Goal: Transaction & Acquisition: Book appointment/travel/reservation

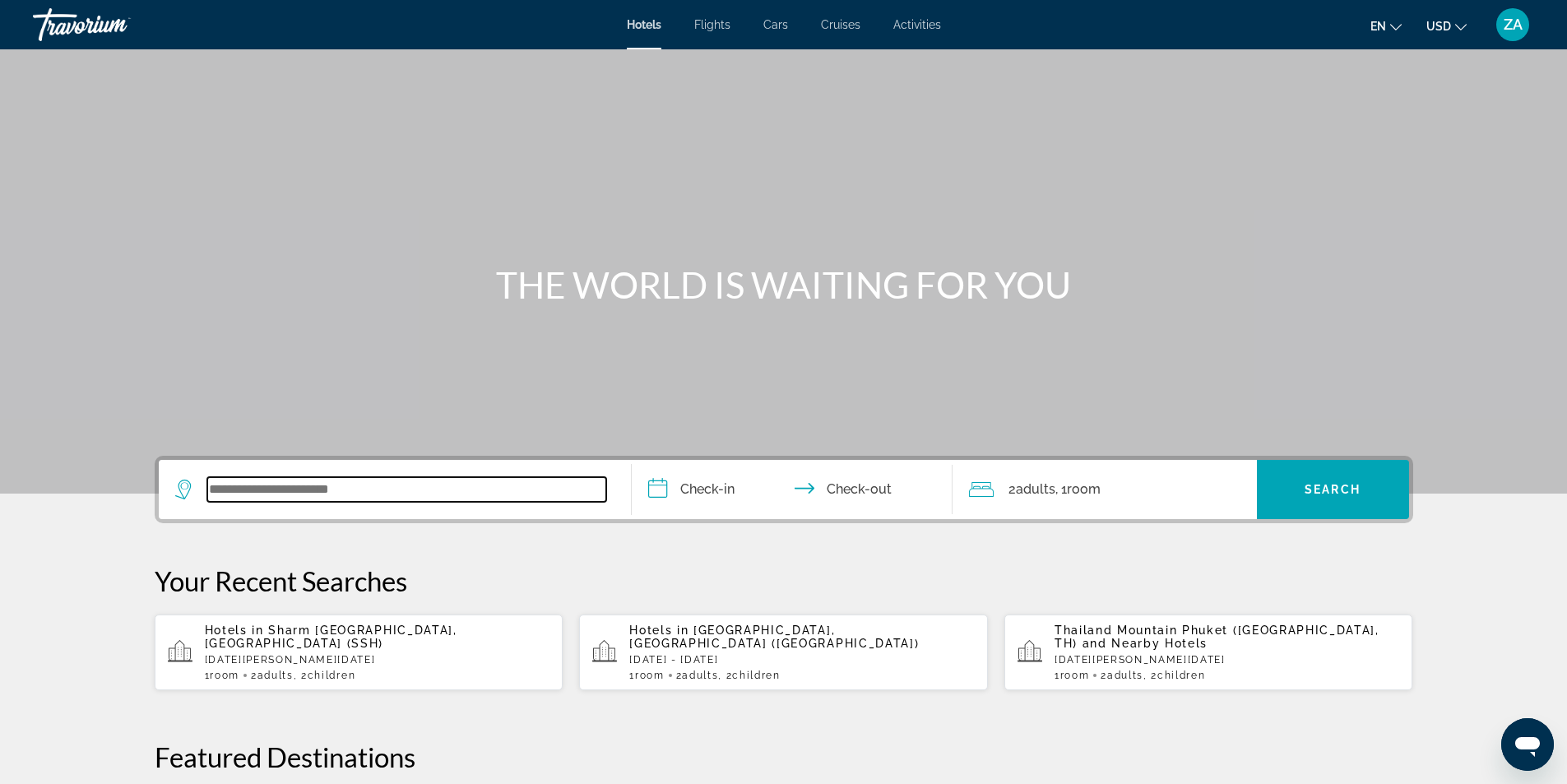
click at [292, 492] on input "Search widget" at bounding box center [407, 489] width 399 height 25
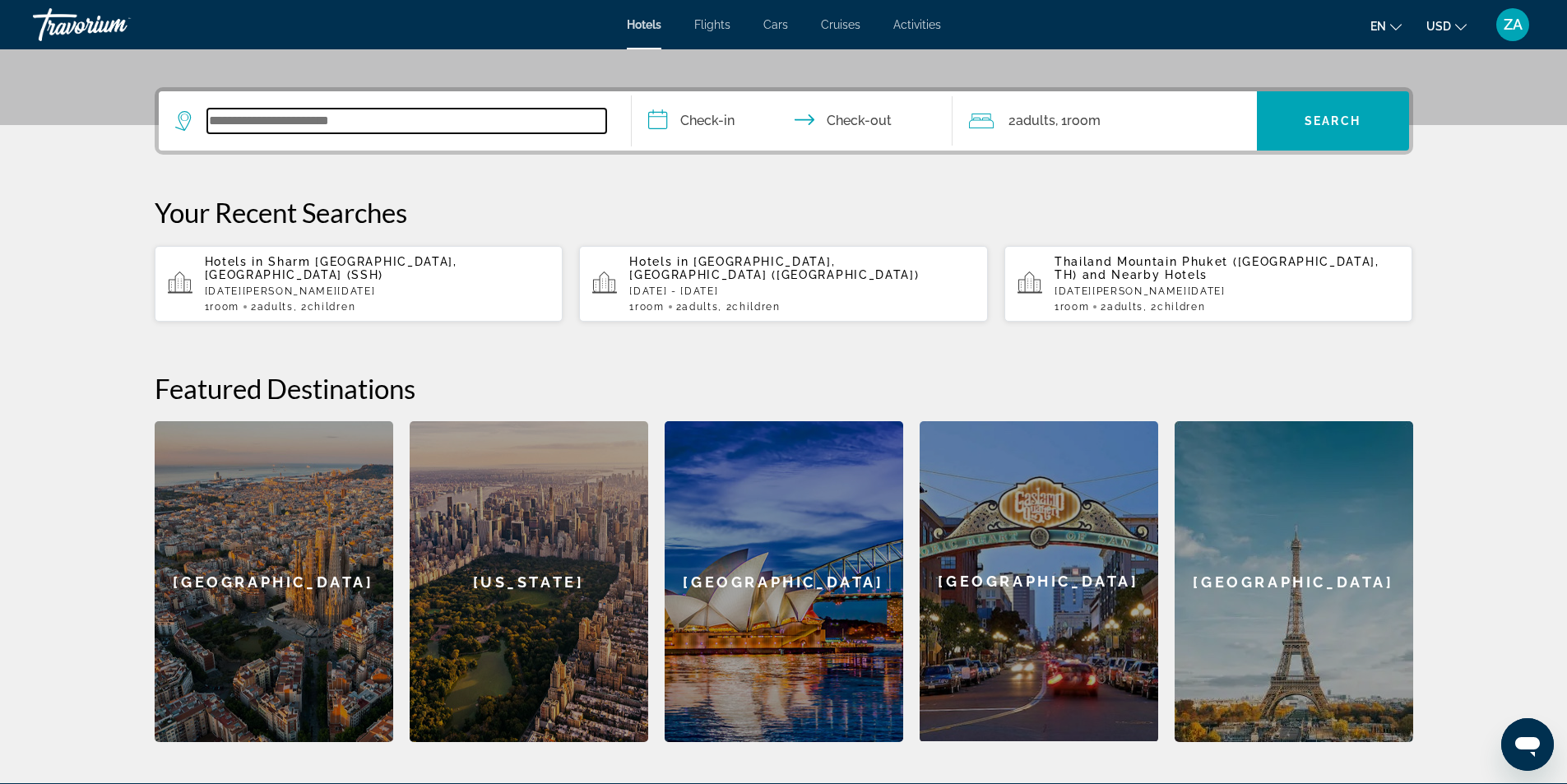
scroll to position [402, 0]
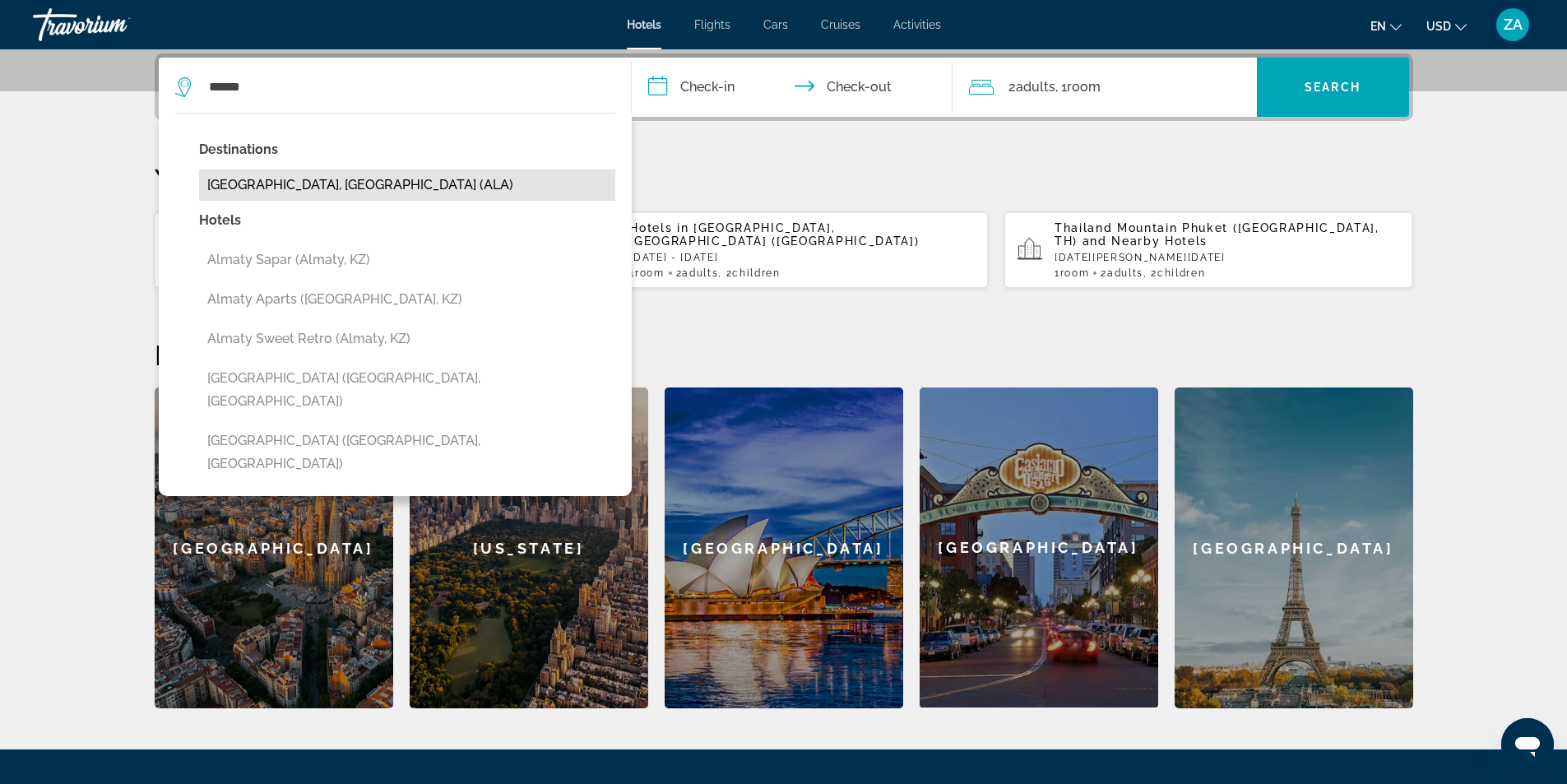
click at [294, 182] on button "[GEOGRAPHIC_DATA], [GEOGRAPHIC_DATA] (ALA)" at bounding box center [408, 185] width 416 height 32
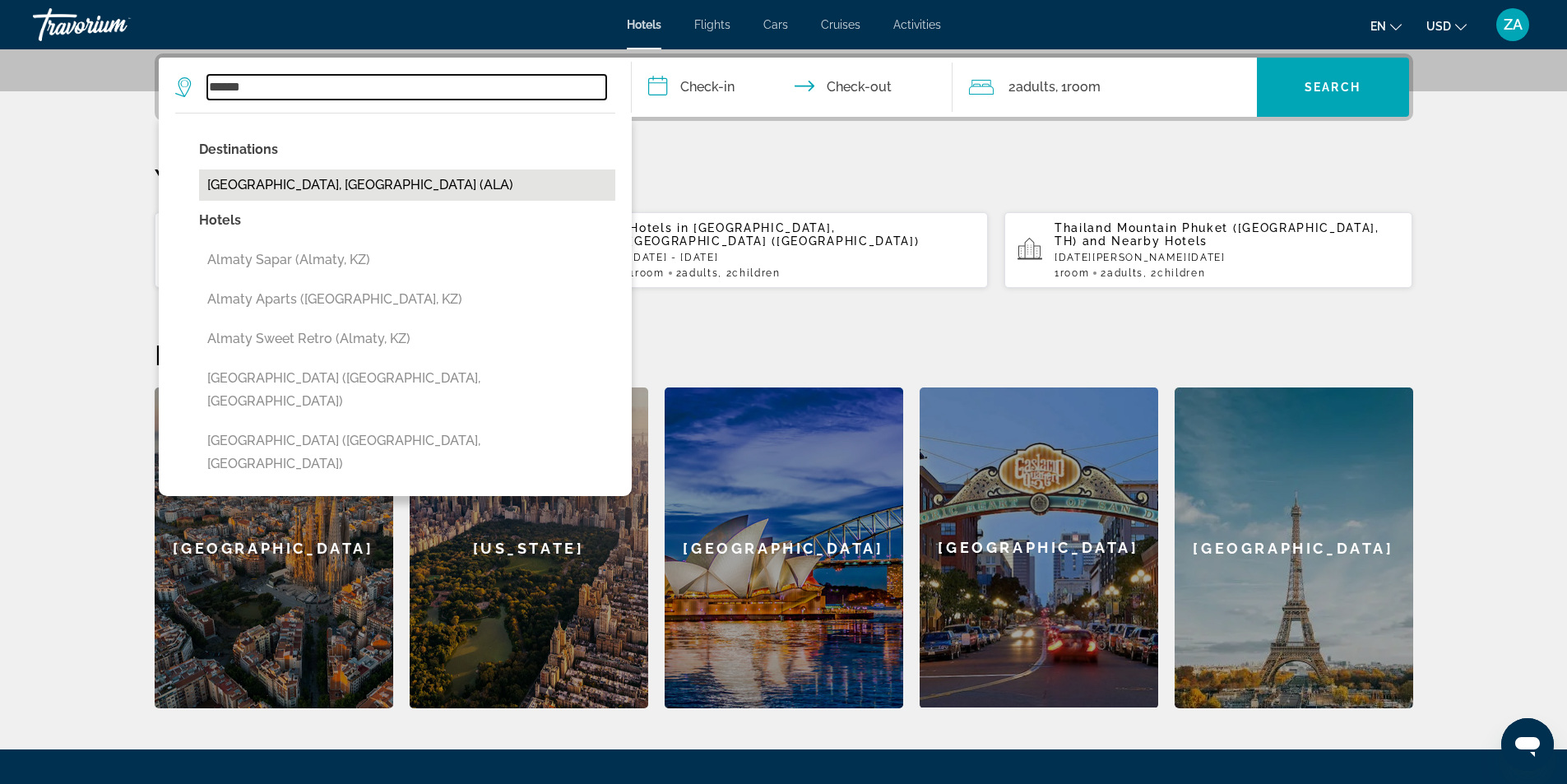
type input "**********"
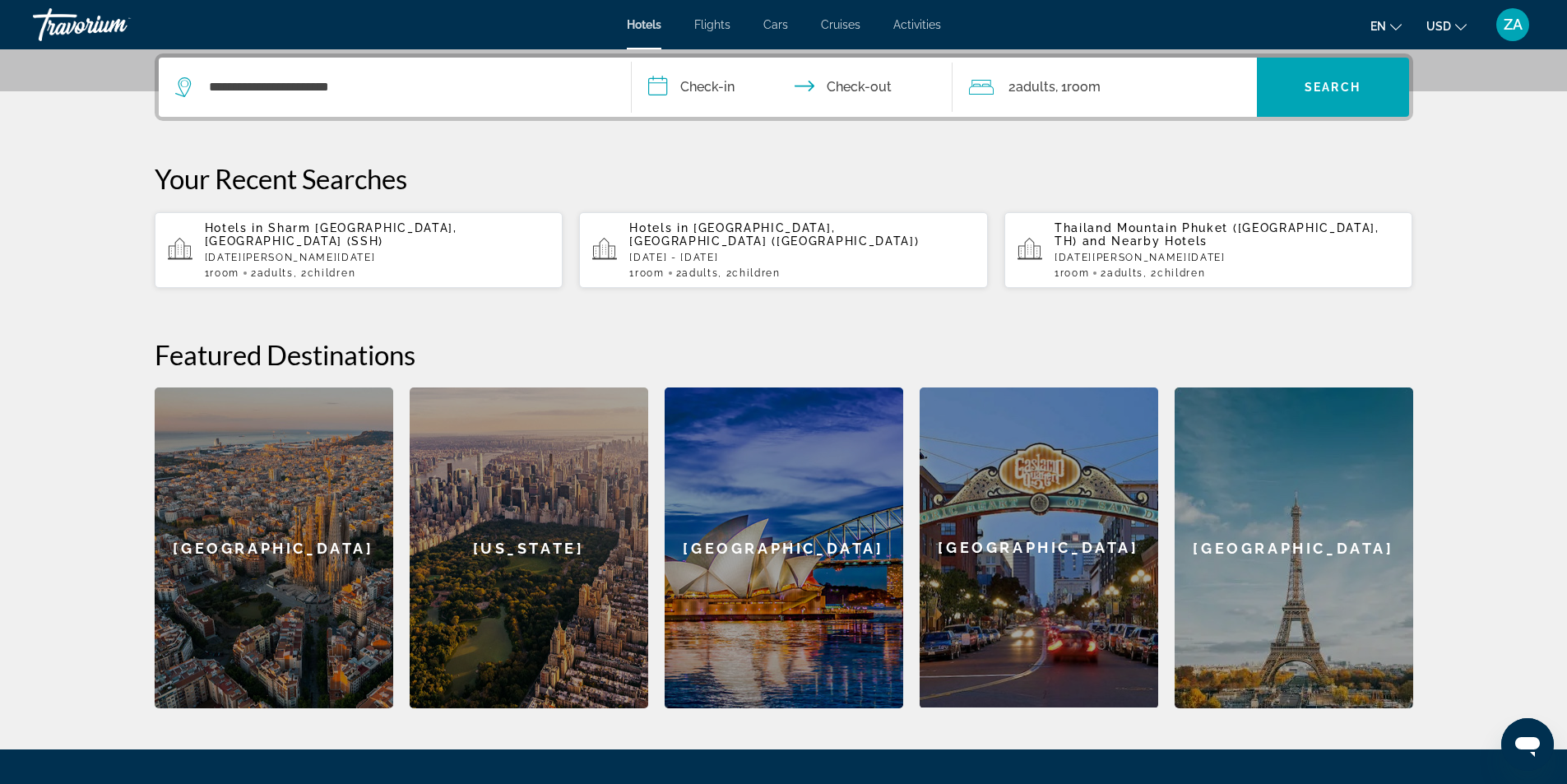
click at [663, 79] on input "**********" at bounding box center [795, 89] width 327 height 64
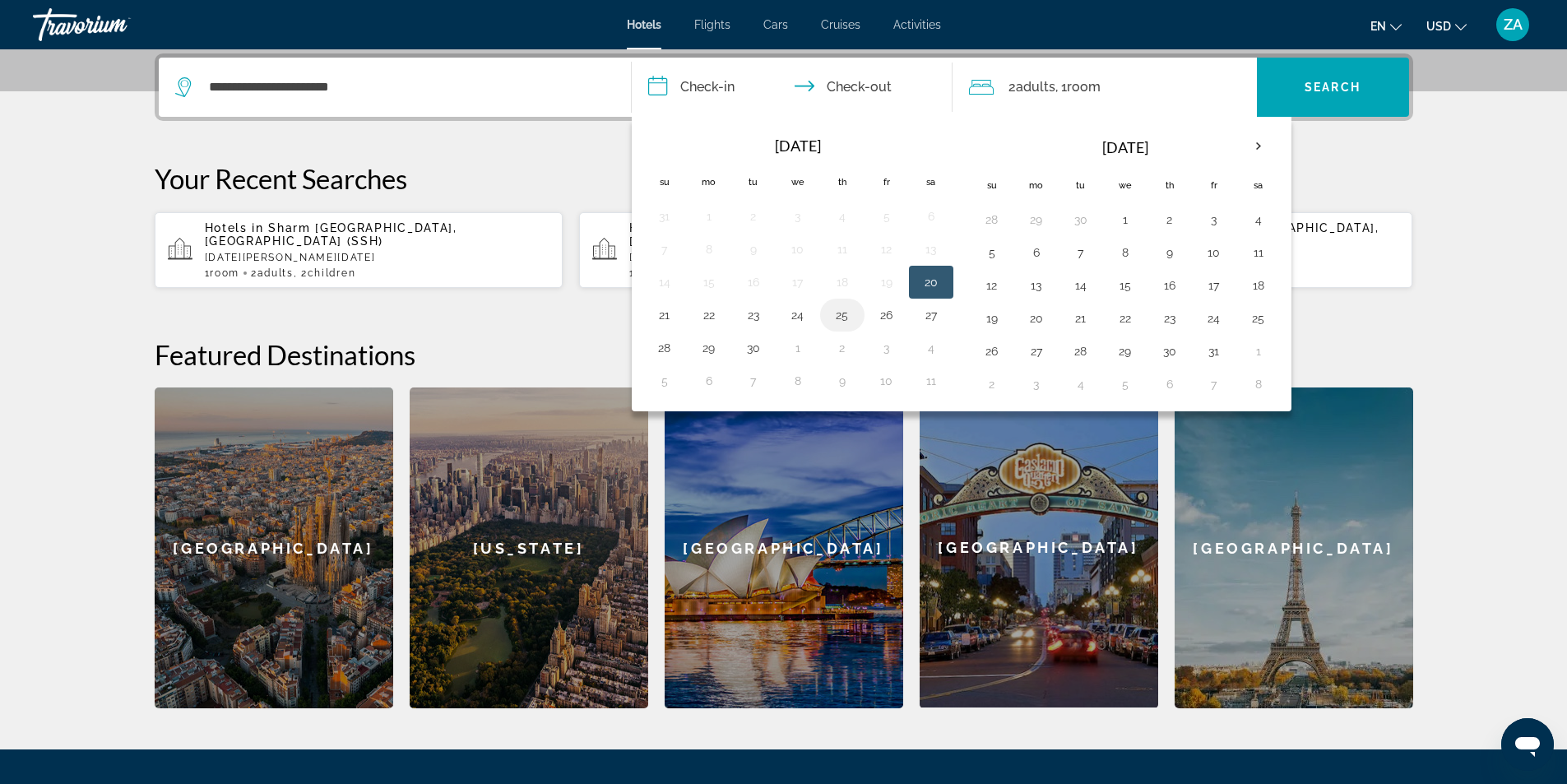
click at [852, 316] on button "25" at bounding box center [842, 314] width 26 height 23
click at [935, 317] on button "27" at bounding box center [931, 314] width 26 height 23
type input "**********"
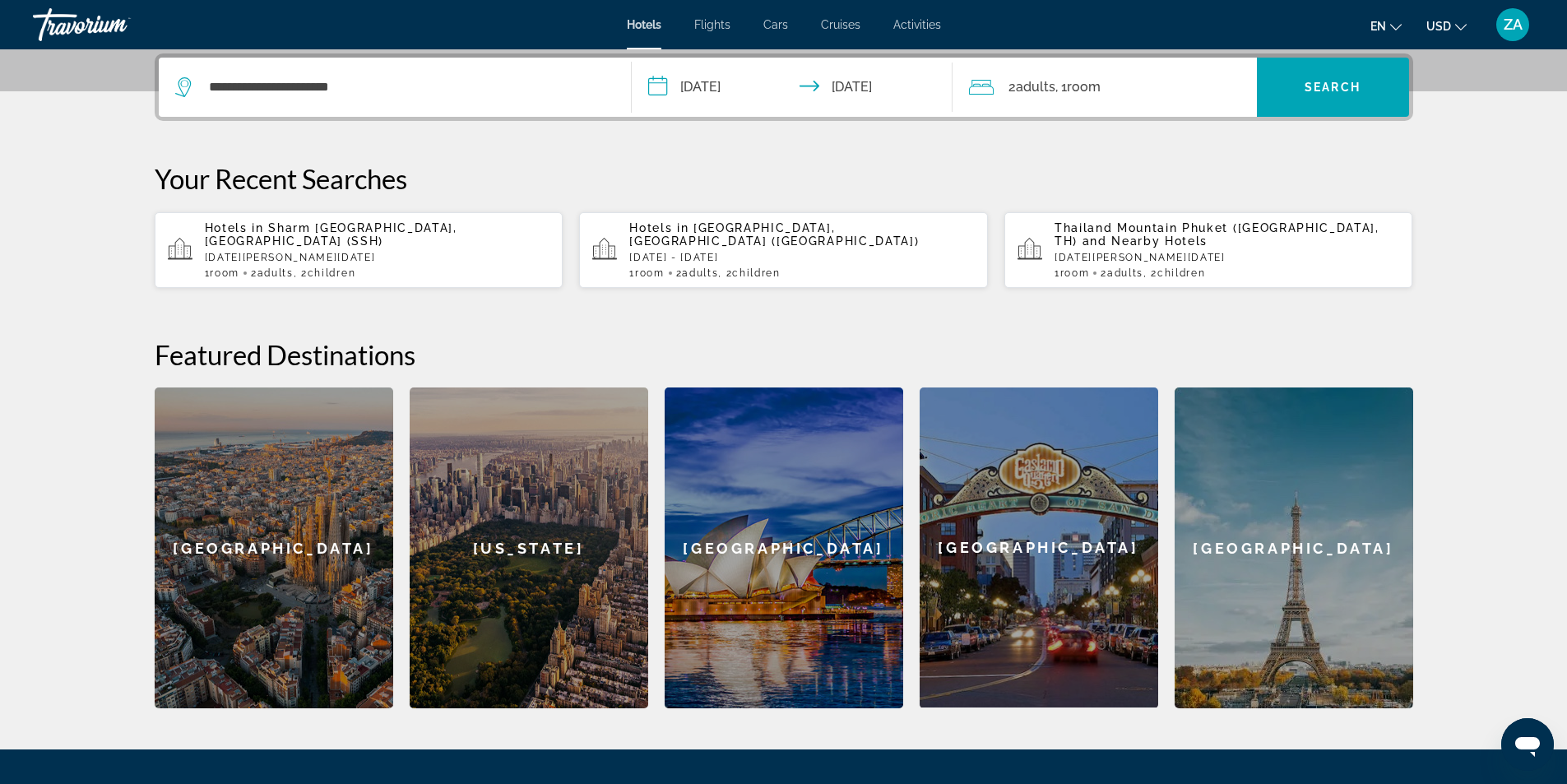
click at [1067, 88] on span ", 1 Room rooms" at bounding box center [1078, 87] width 45 height 23
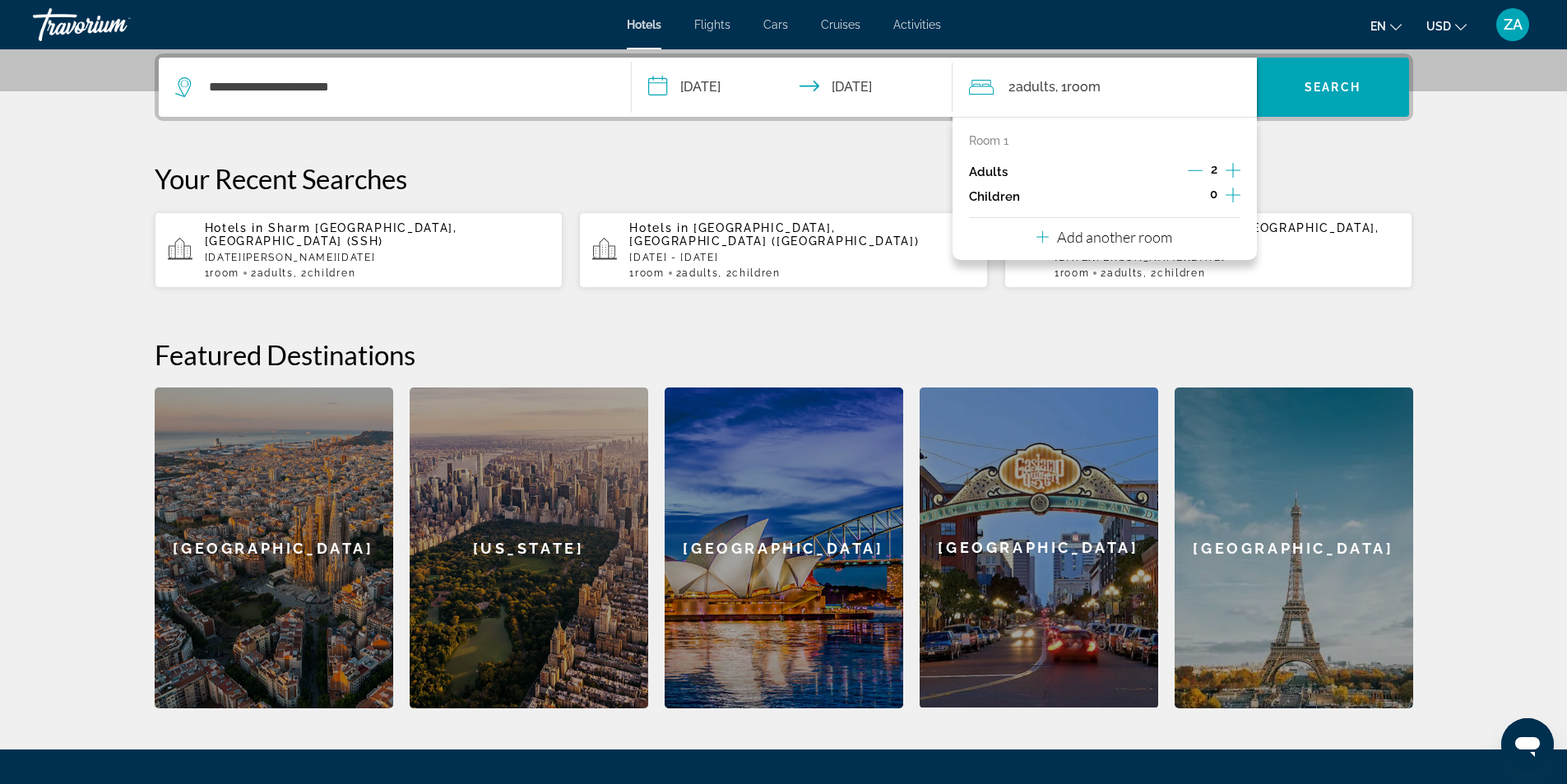
click at [1229, 193] on icon "Increment children" at bounding box center [1233, 194] width 14 height 20
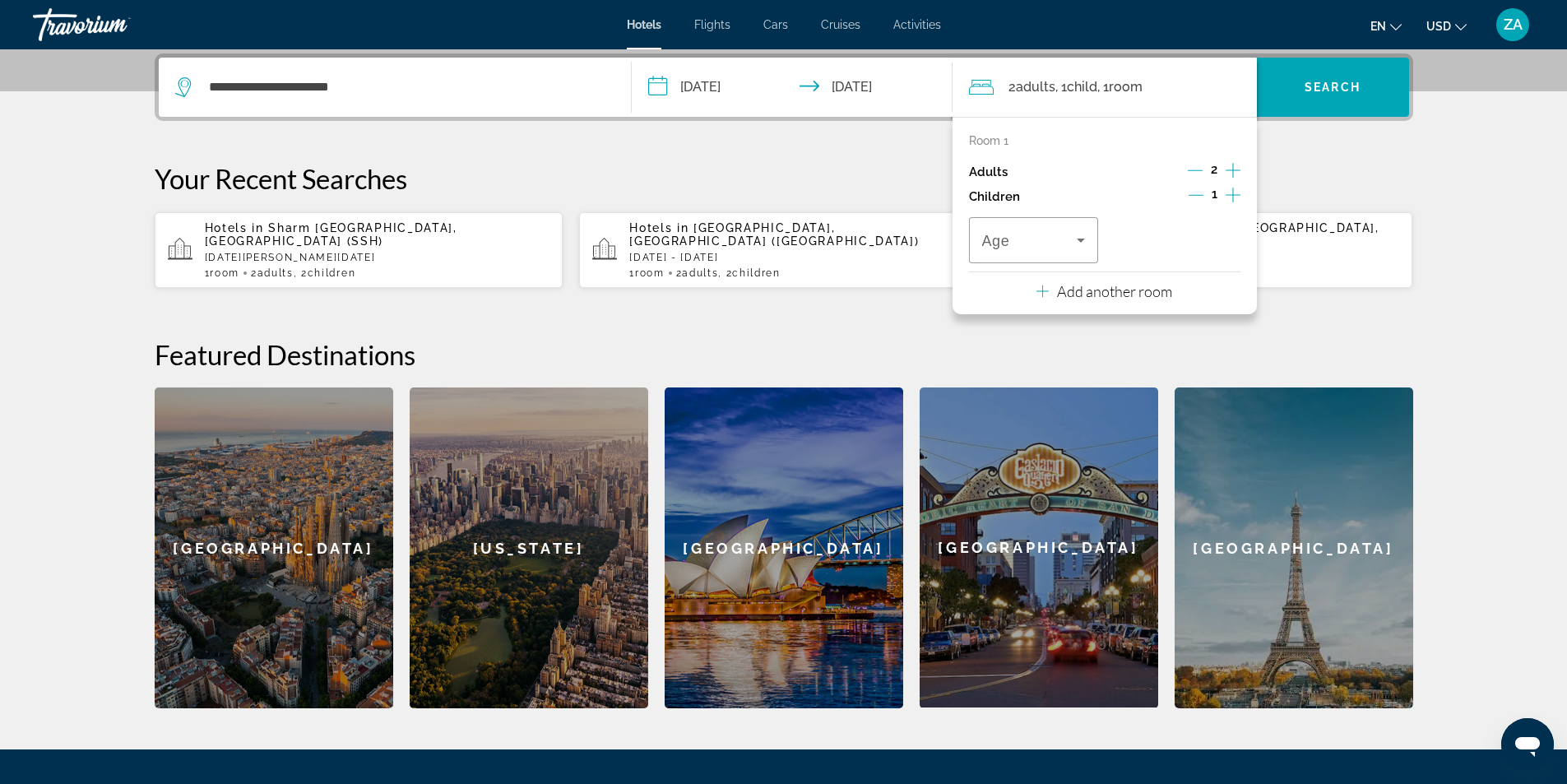
click at [1229, 193] on icon "Increment children" at bounding box center [1233, 194] width 14 height 20
click at [1071, 241] on icon "Travelers: 2 adults, 2 children" at bounding box center [1080, 239] width 20 height 20
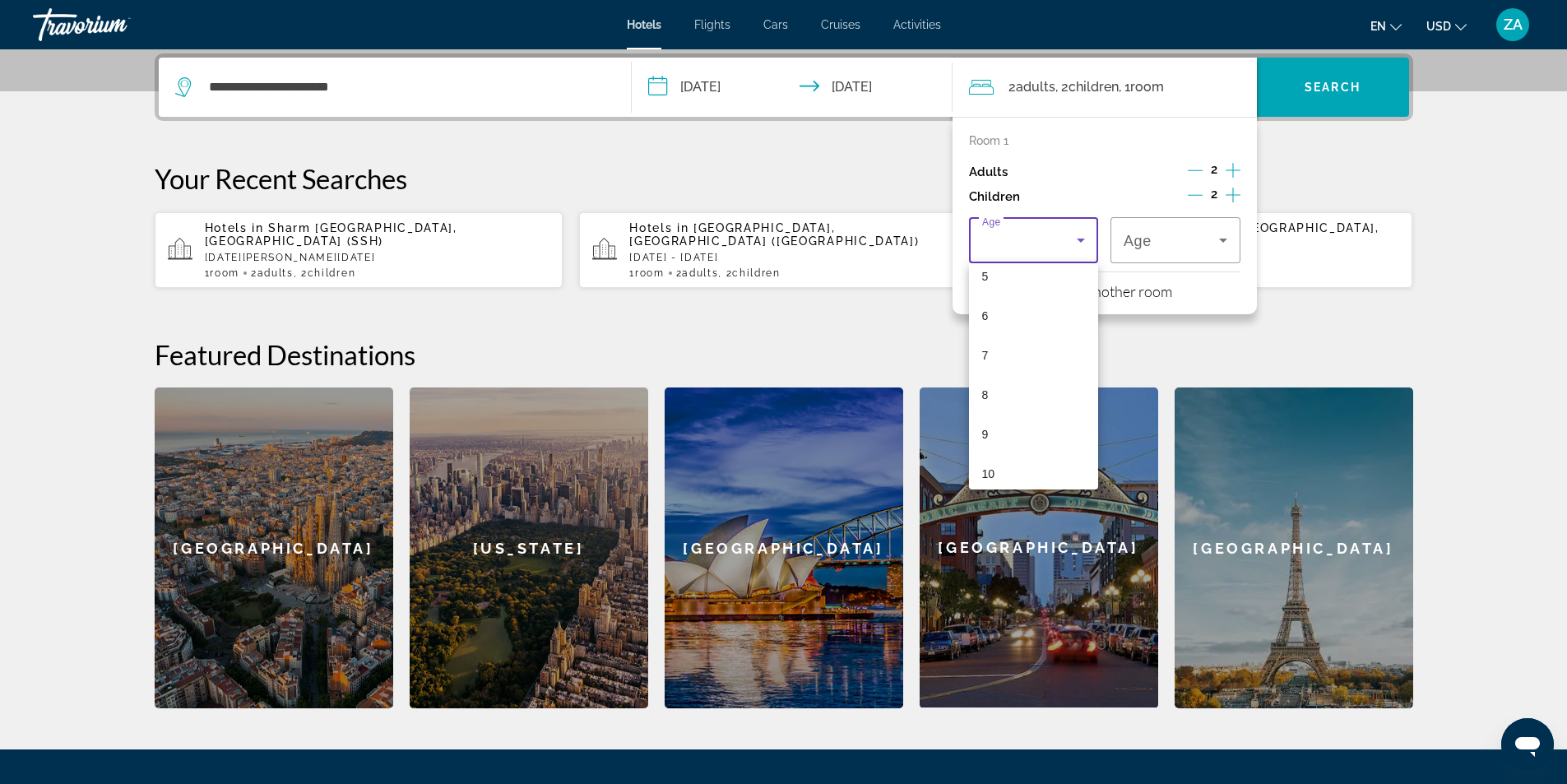
scroll to position [246, 0]
click at [1005, 357] on mat-option "8" at bounding box center [1034, 359] width 130 height 39
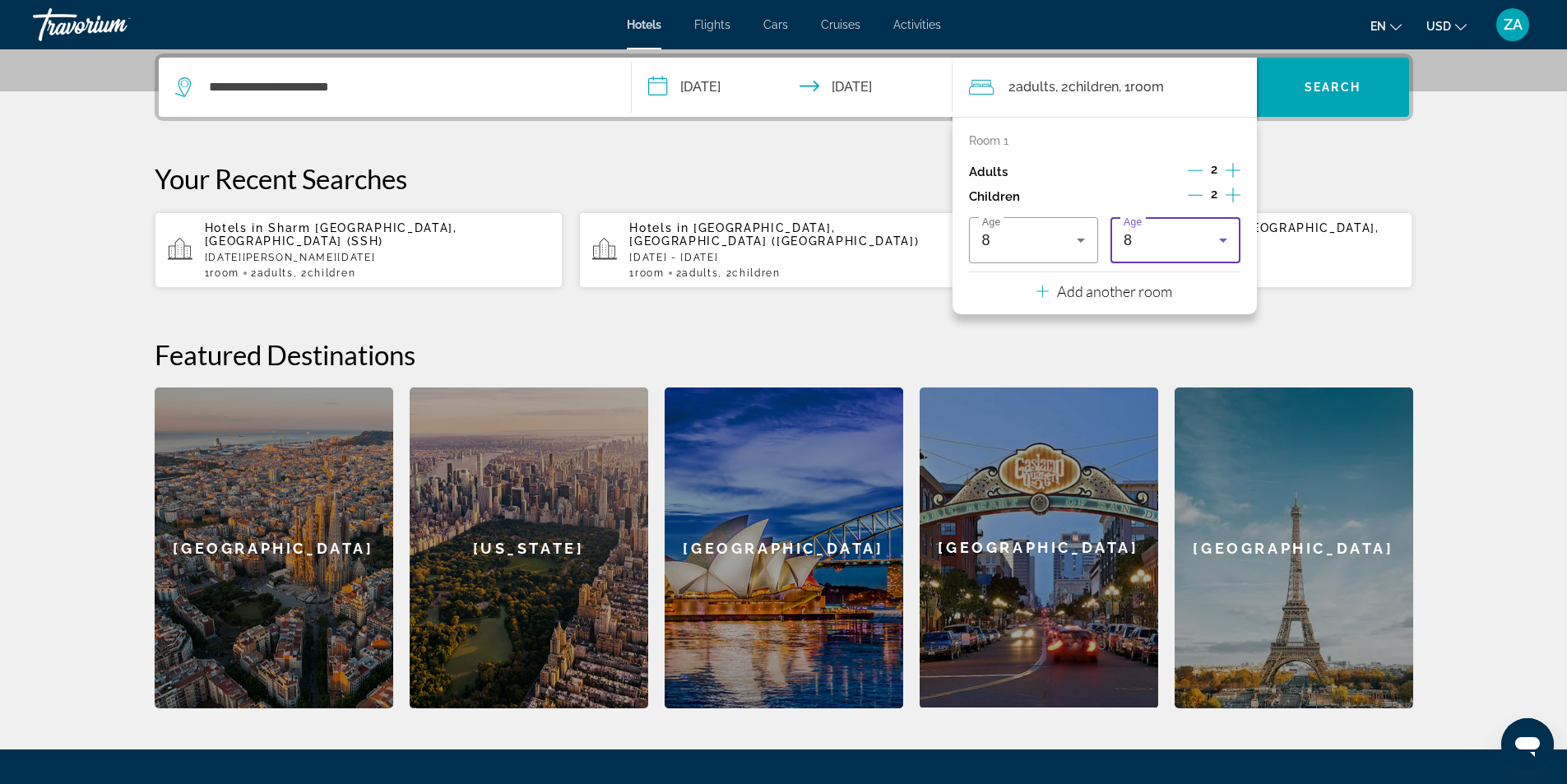
click at [1158, 237] on div "8" at bounding box center [1171, 239] width 95 height 20
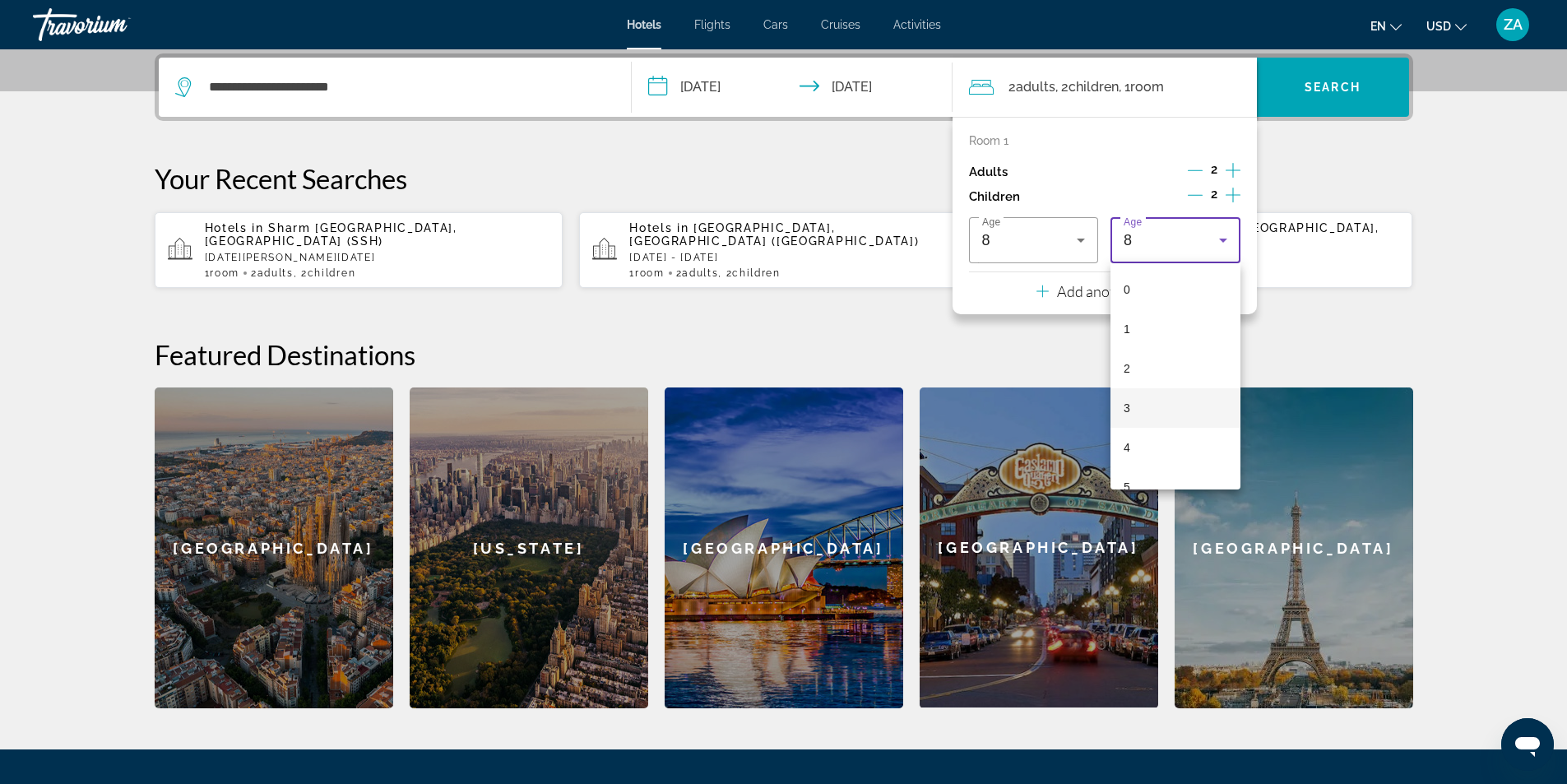
scroll to position [135, 0]
click at [1144, 320] on mat-option "4" at bounding box center [1176, 312] width 130 height 39
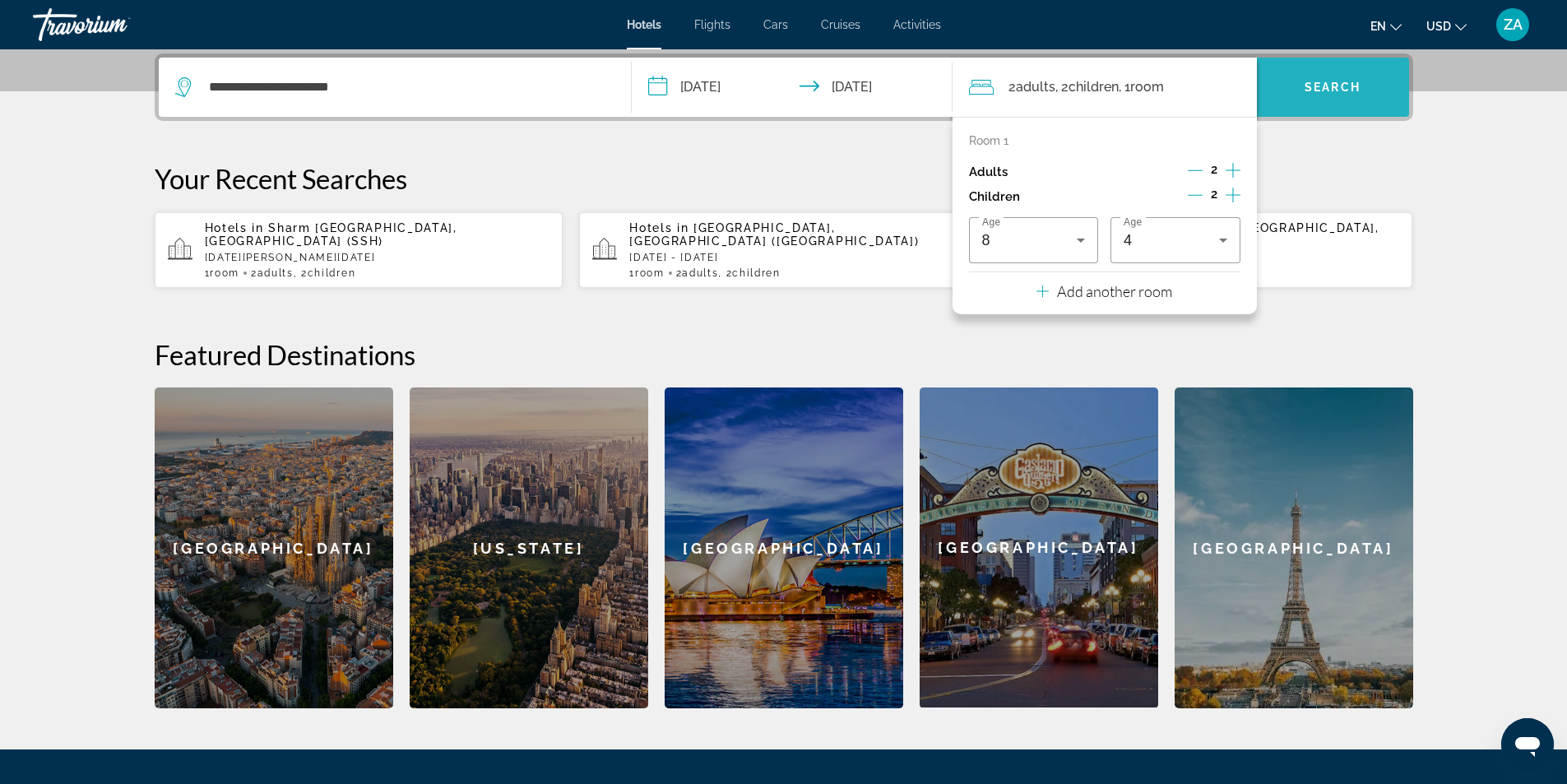
click at [1324, 89] on span "Search" at bounding box center [1333, 87] width 56 height 13
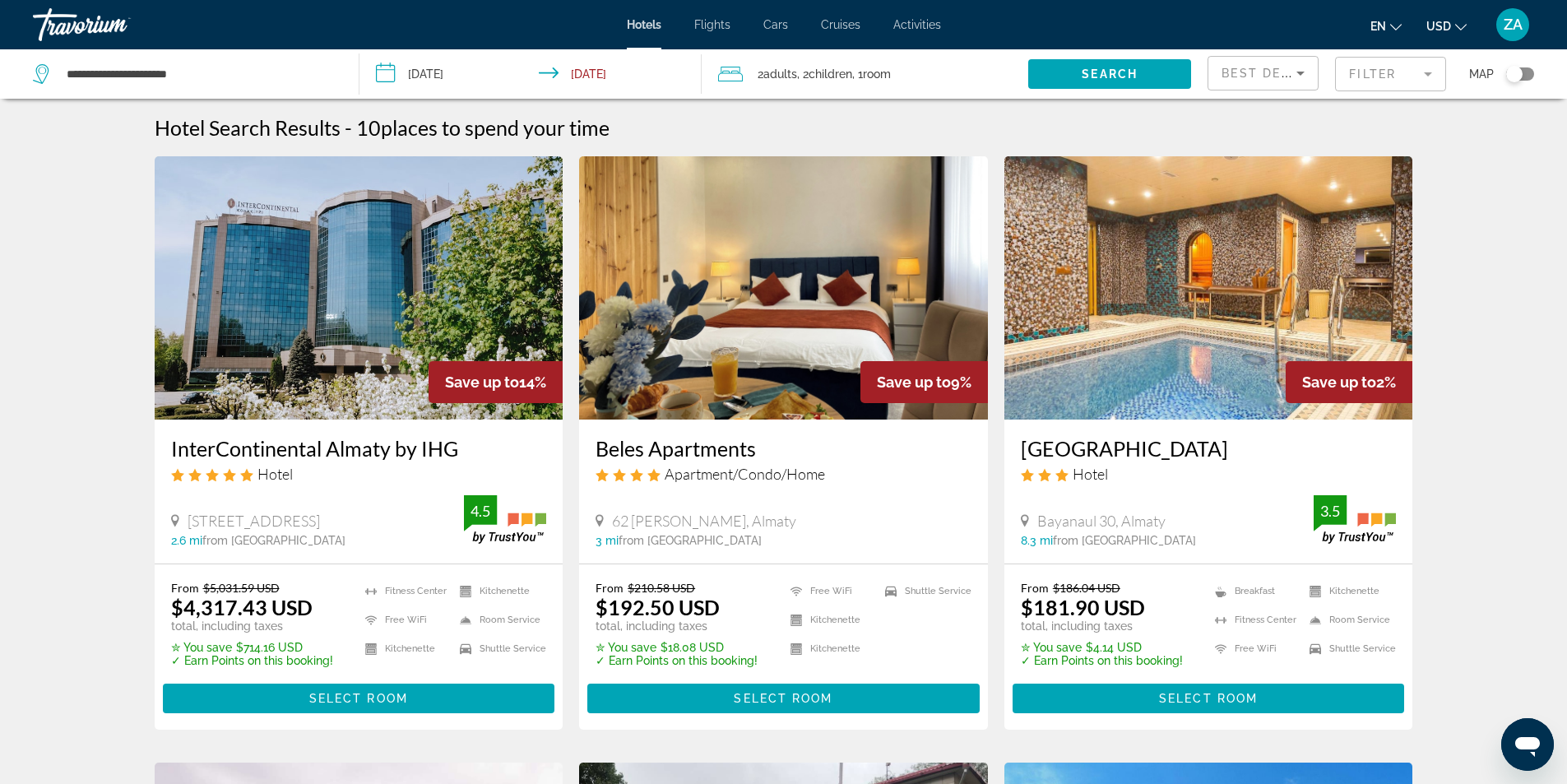
click at [436, 78] on input "**********" at bounding box center [535, 77] width 350 height 55
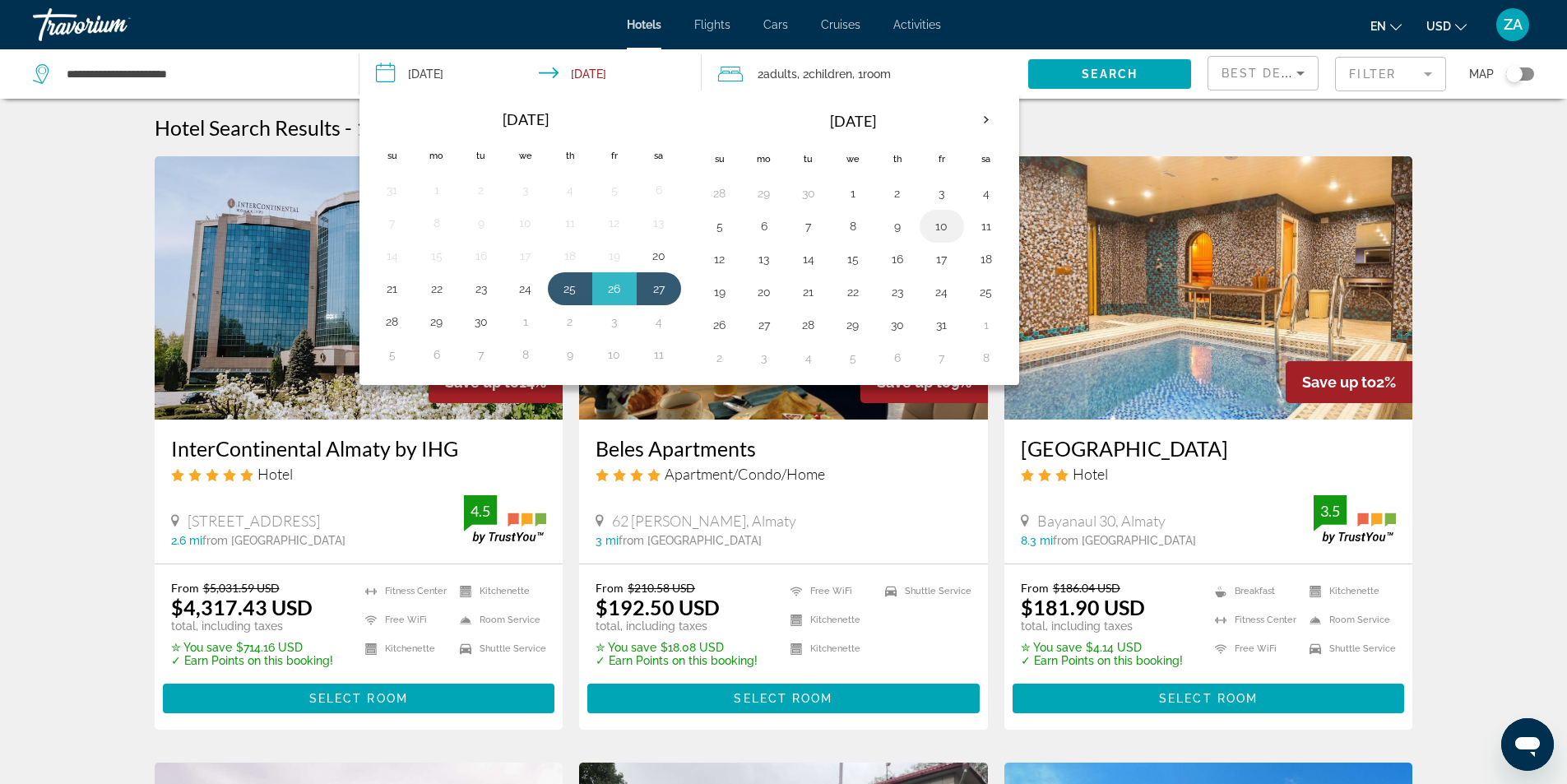
click at [939, 231] on button "10" at bounding box center [941, 226] width 26 height 23
click at [725, 257] on button "12" at bounding box center [720, 258] width 26 height 23
type input "**********"
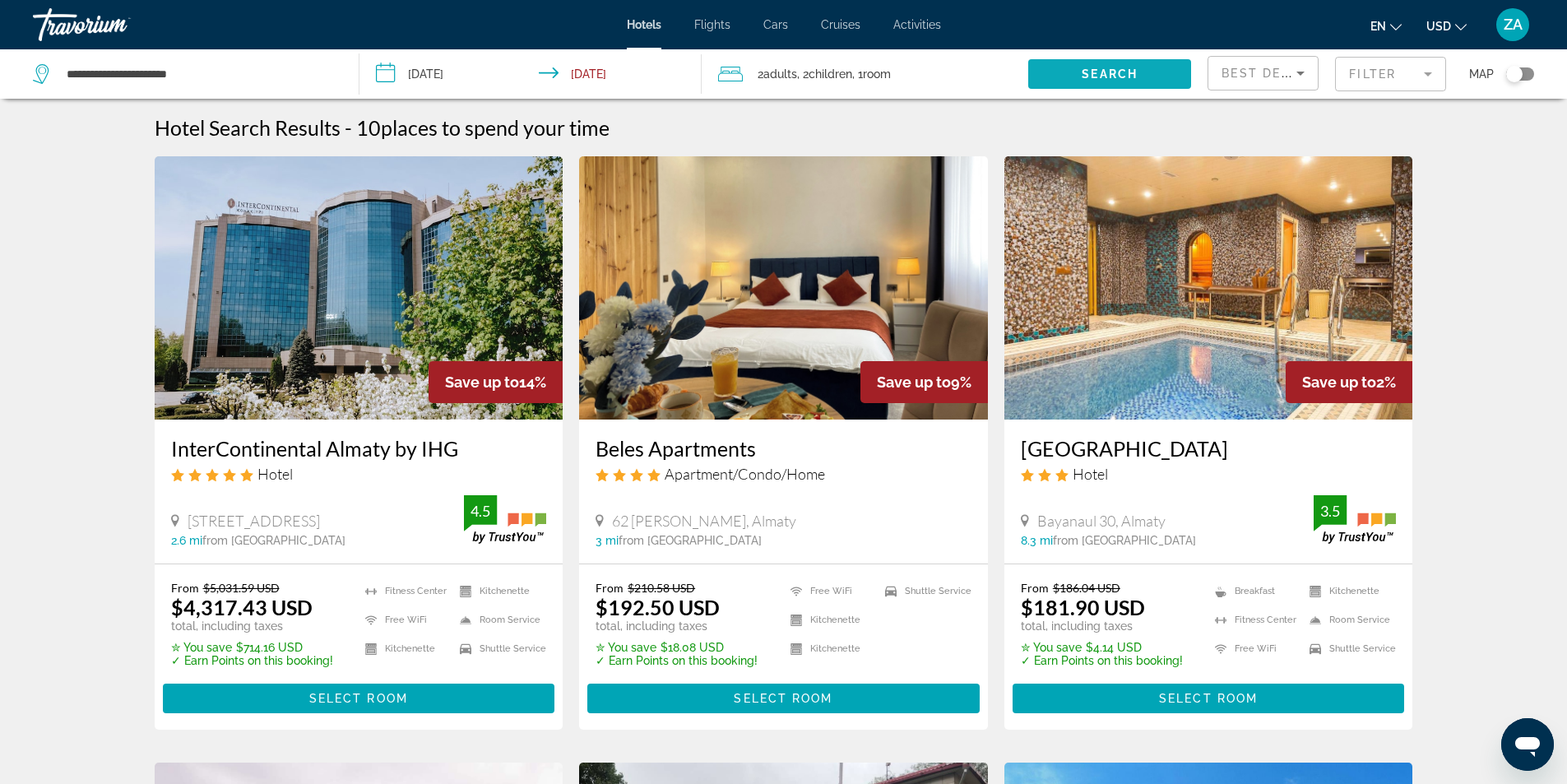
click at [1151, 69] on span "Search widget" at bounding box center [1109, 74] width 163 height 39
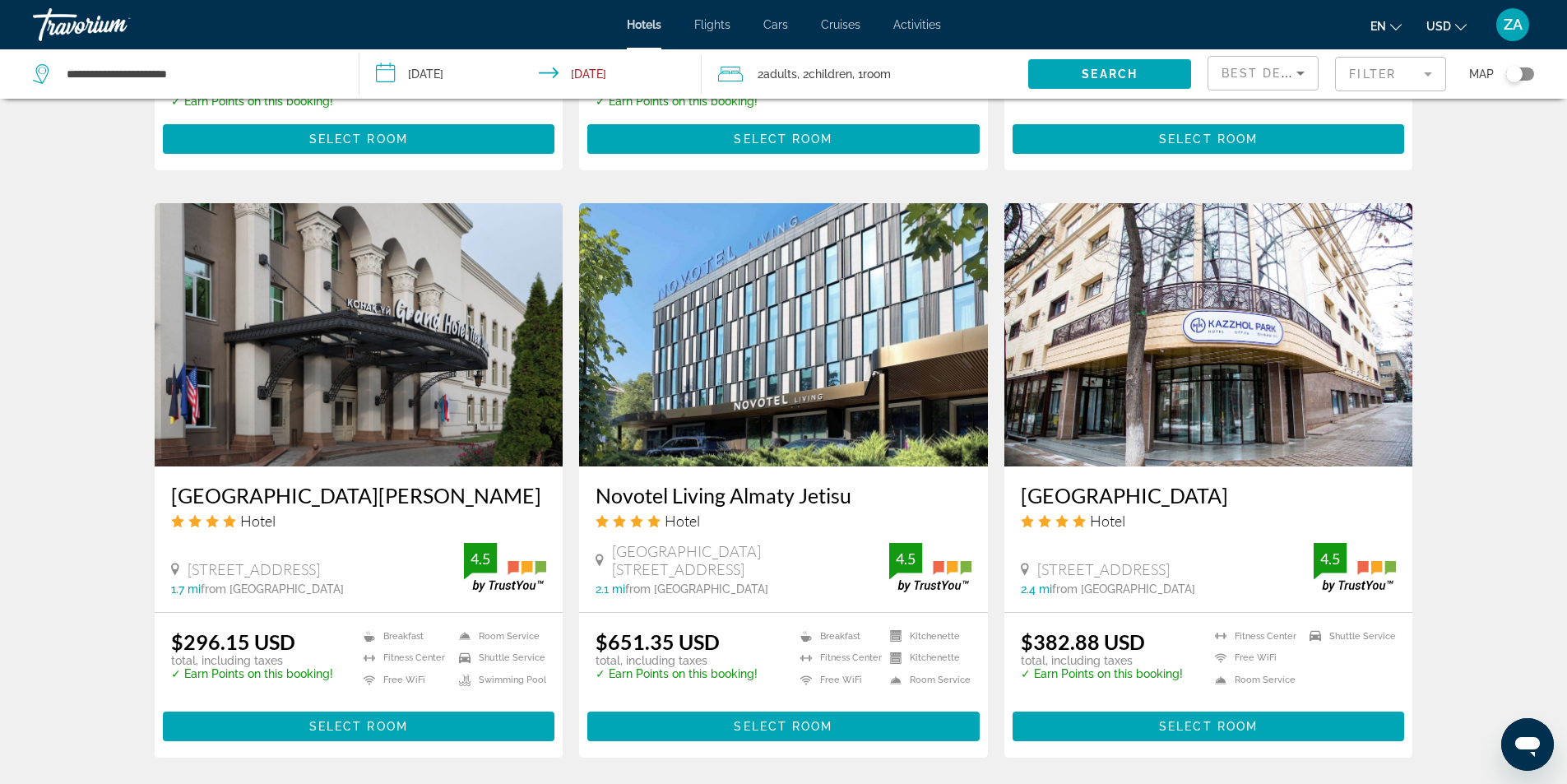
scroll to position [1881, 0]
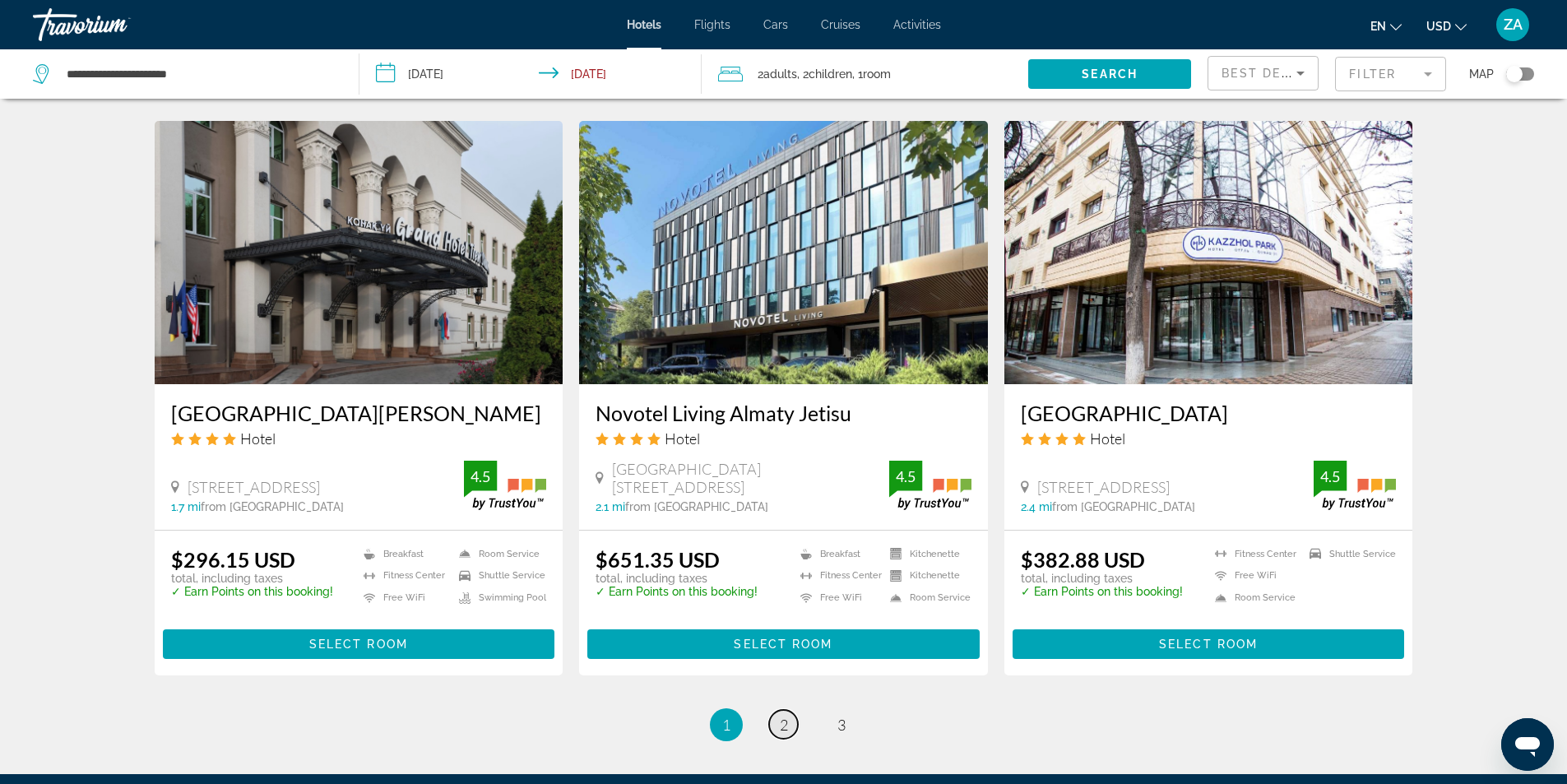
click at [786, 716] on span "2" at bounding box center [784, 724] width 9 height 18
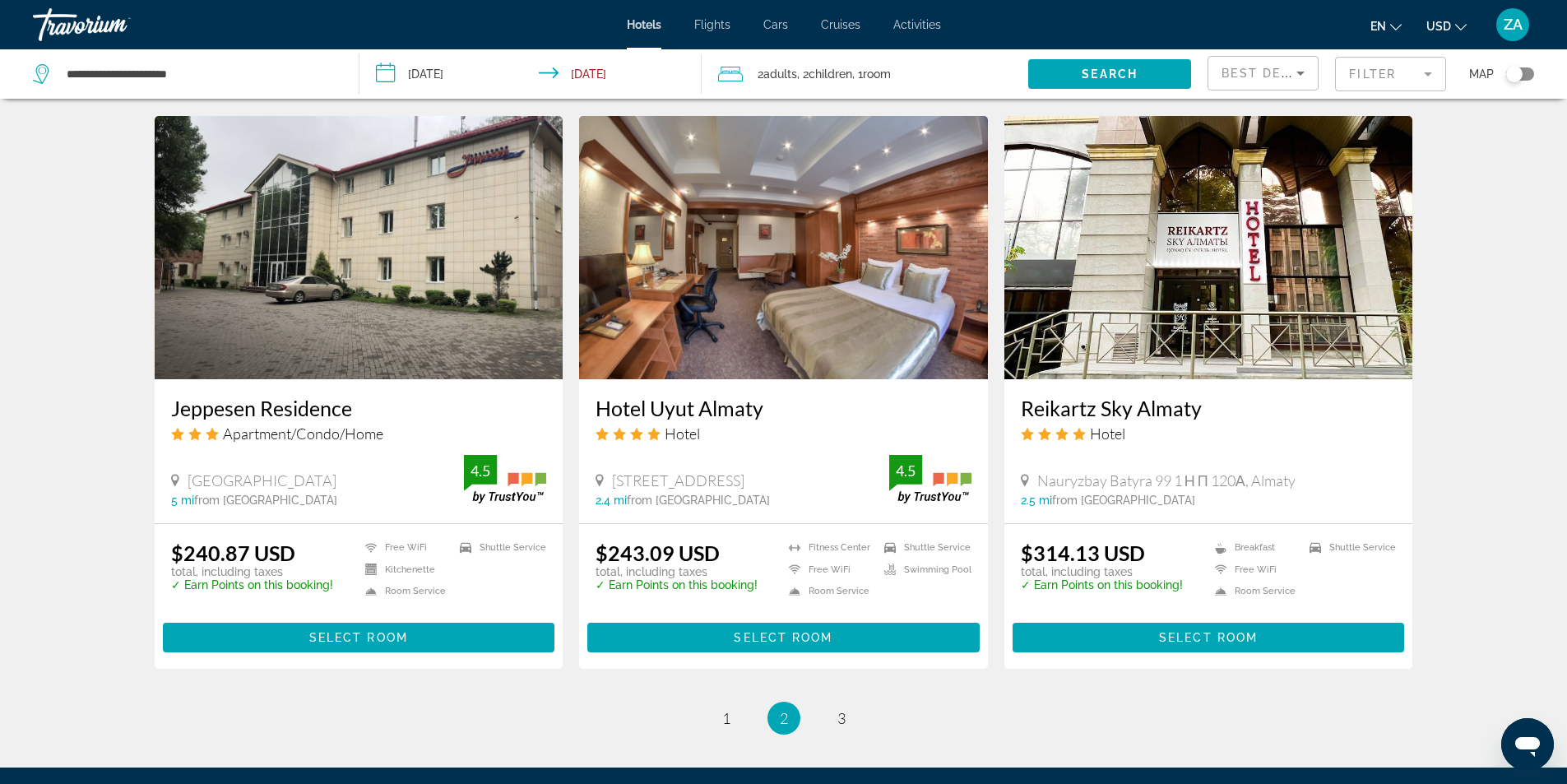
scroll to position [1974, 0]
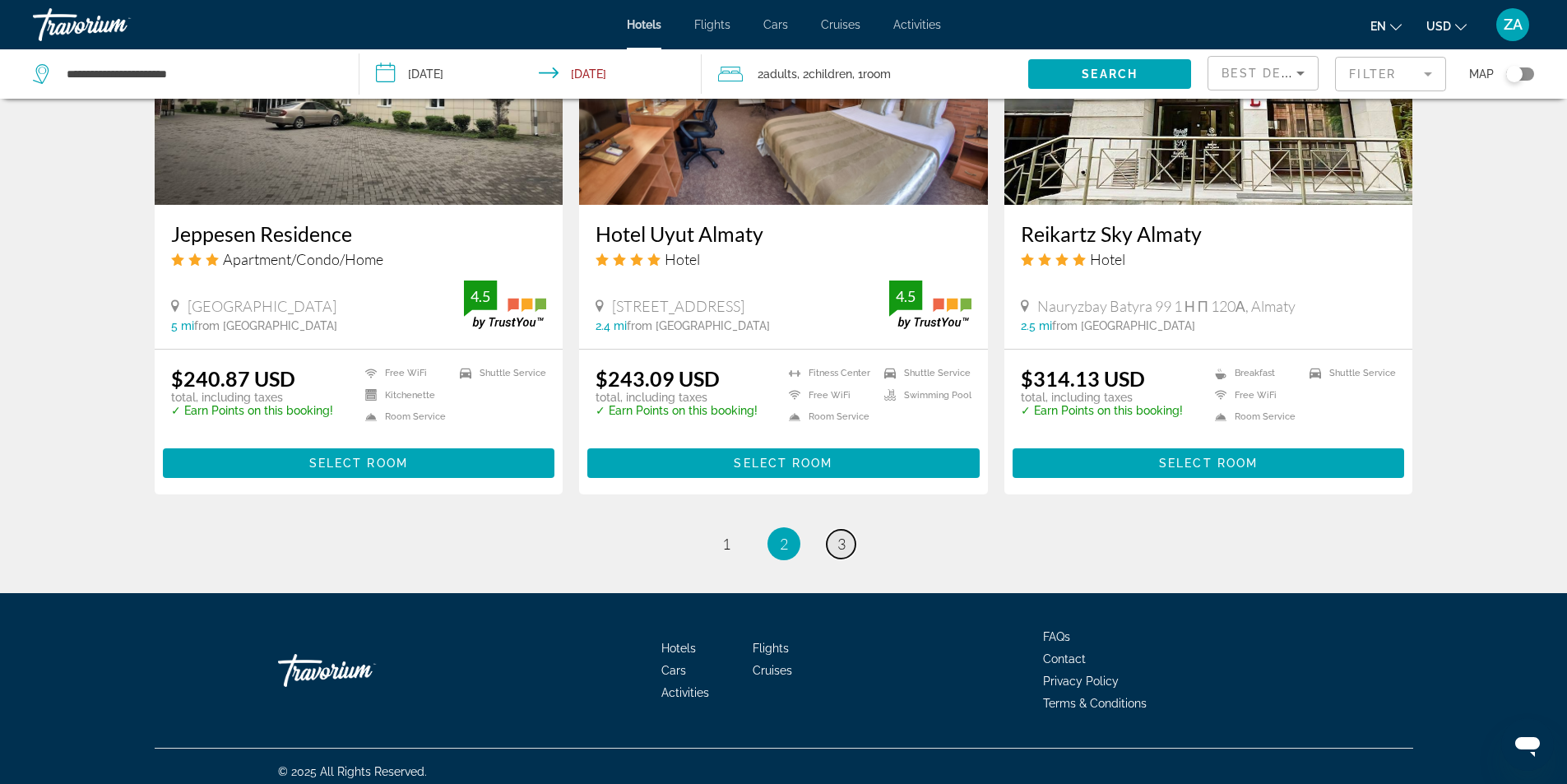
click at [838, 542] on span "3" at bounding box center [841, 543] width 9 height 18
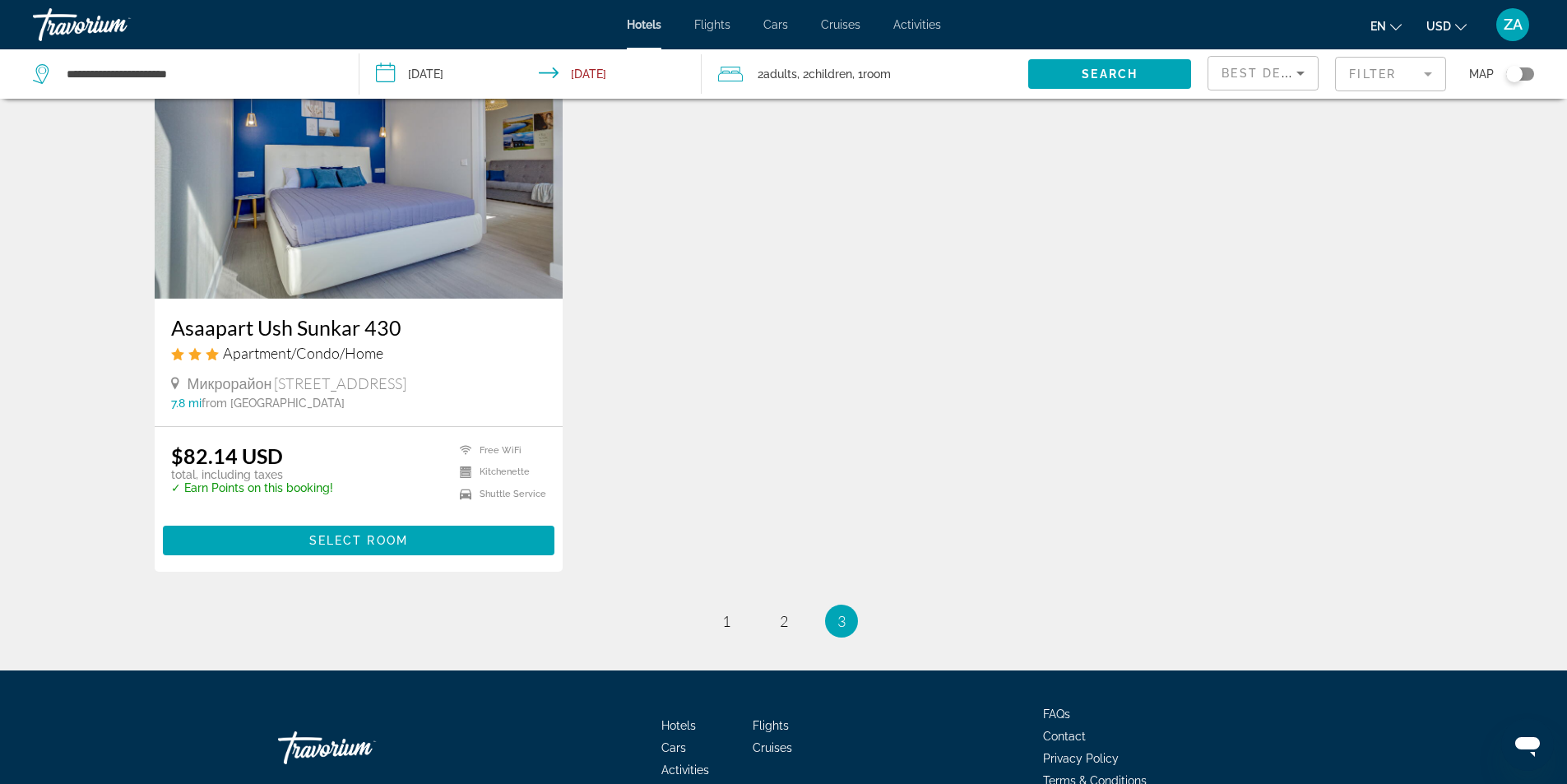
scroll to position [796, 0]
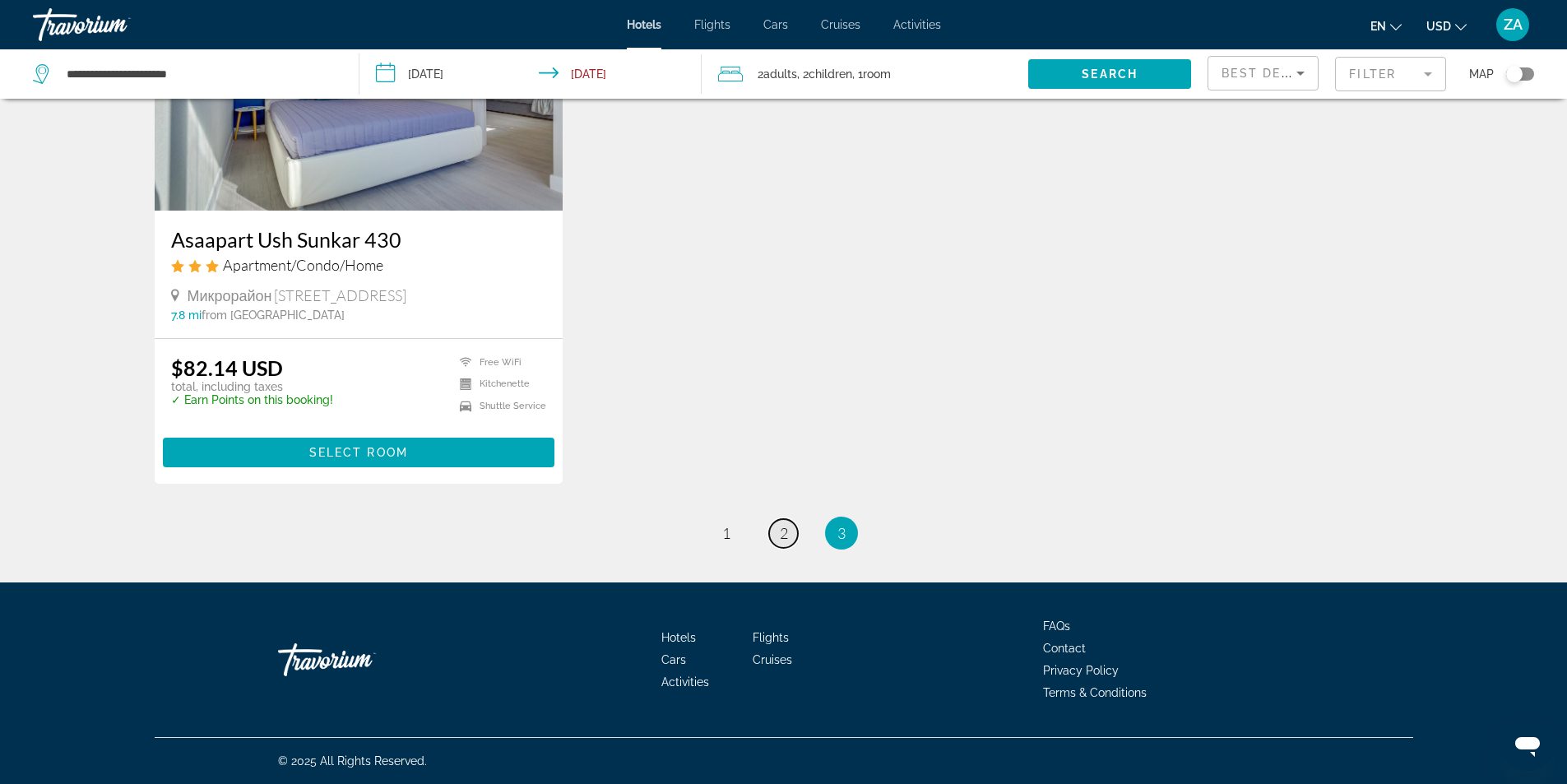
click at [772, 535] on link "page 2" at bounding box center [784, 533] width 29 height 29
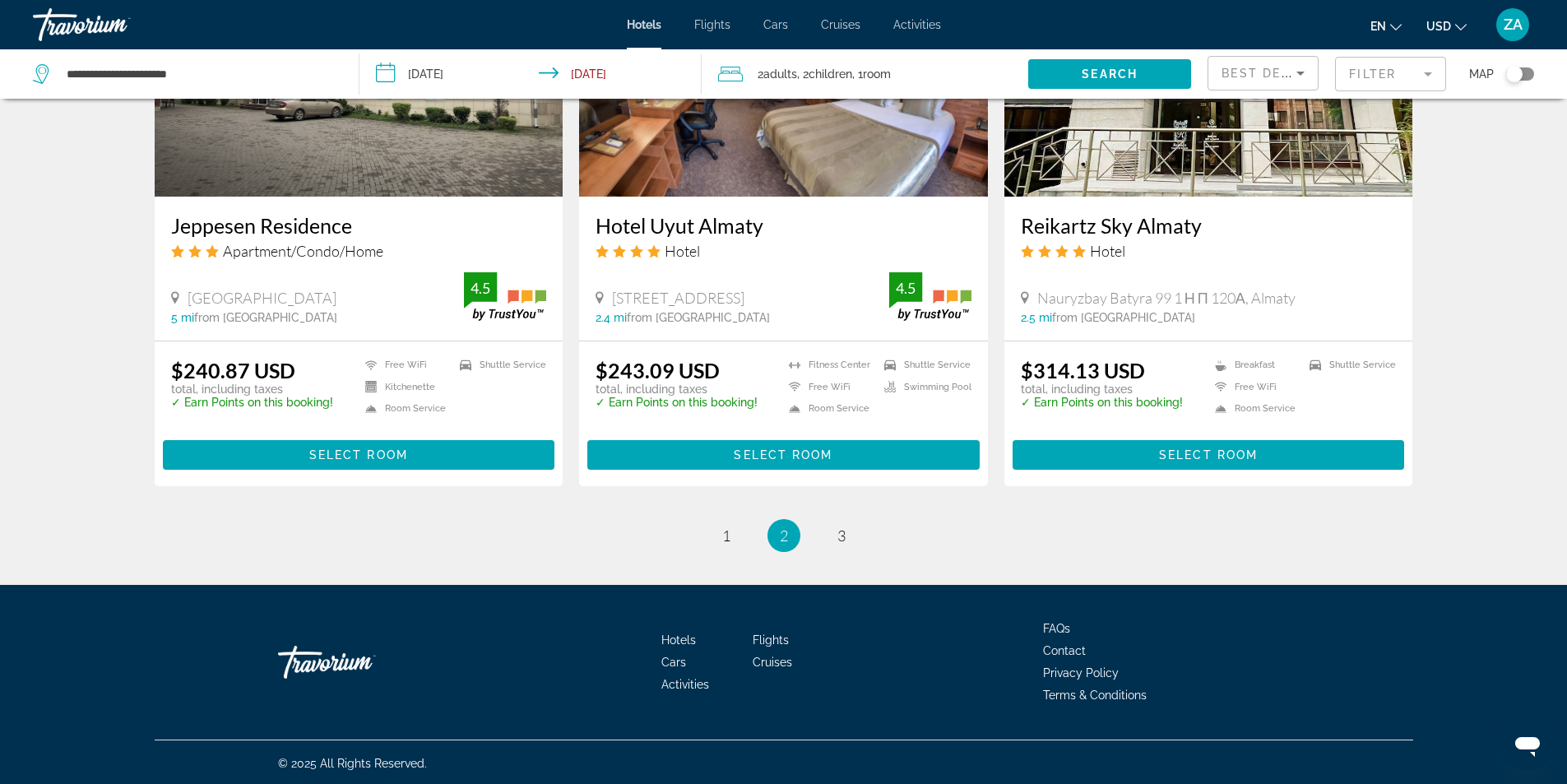
scroll to position [1983, 0]
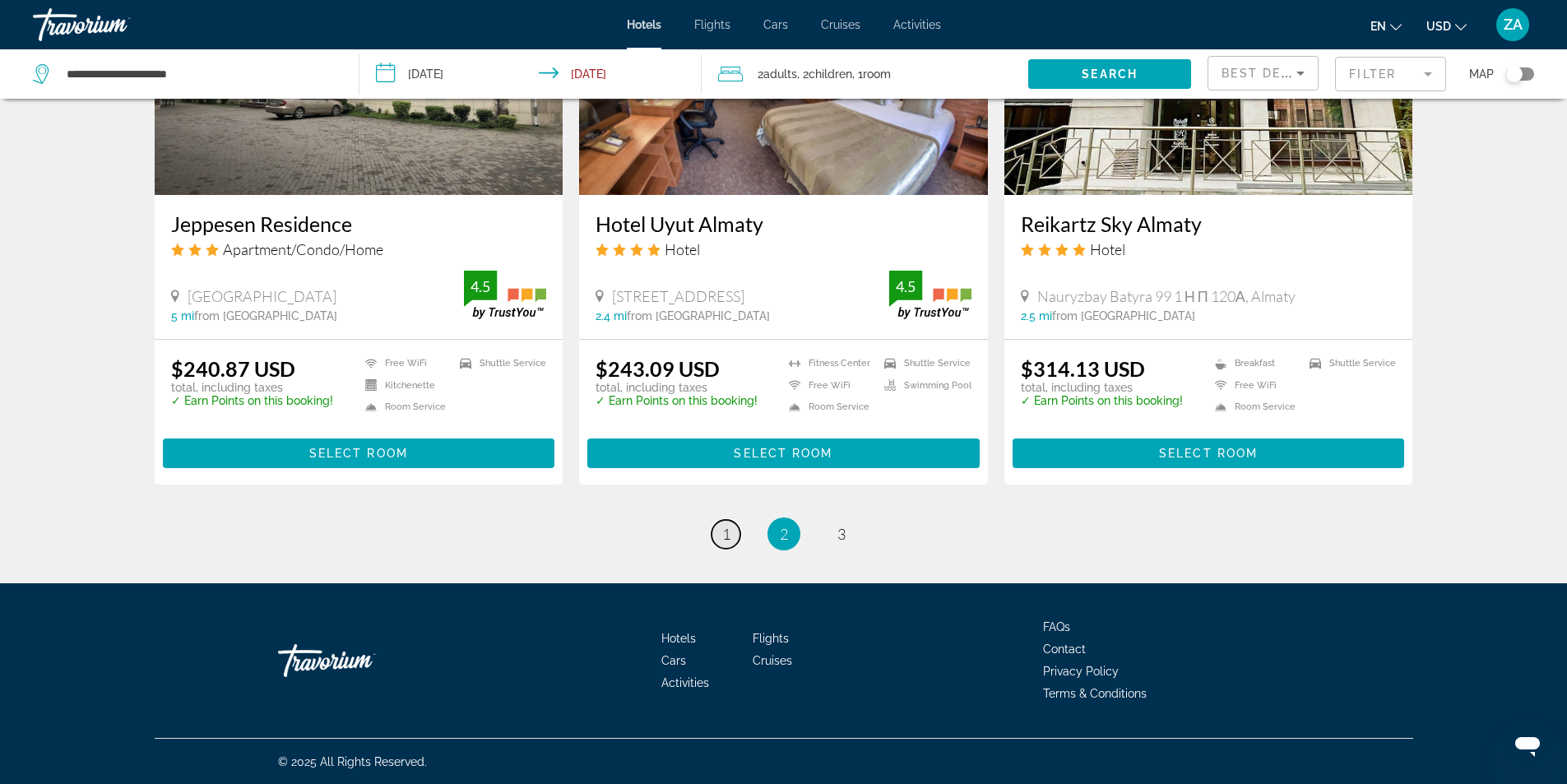
click at [720, 545] on link "page 1" at bounding box center [726, 534] width 29 height 29
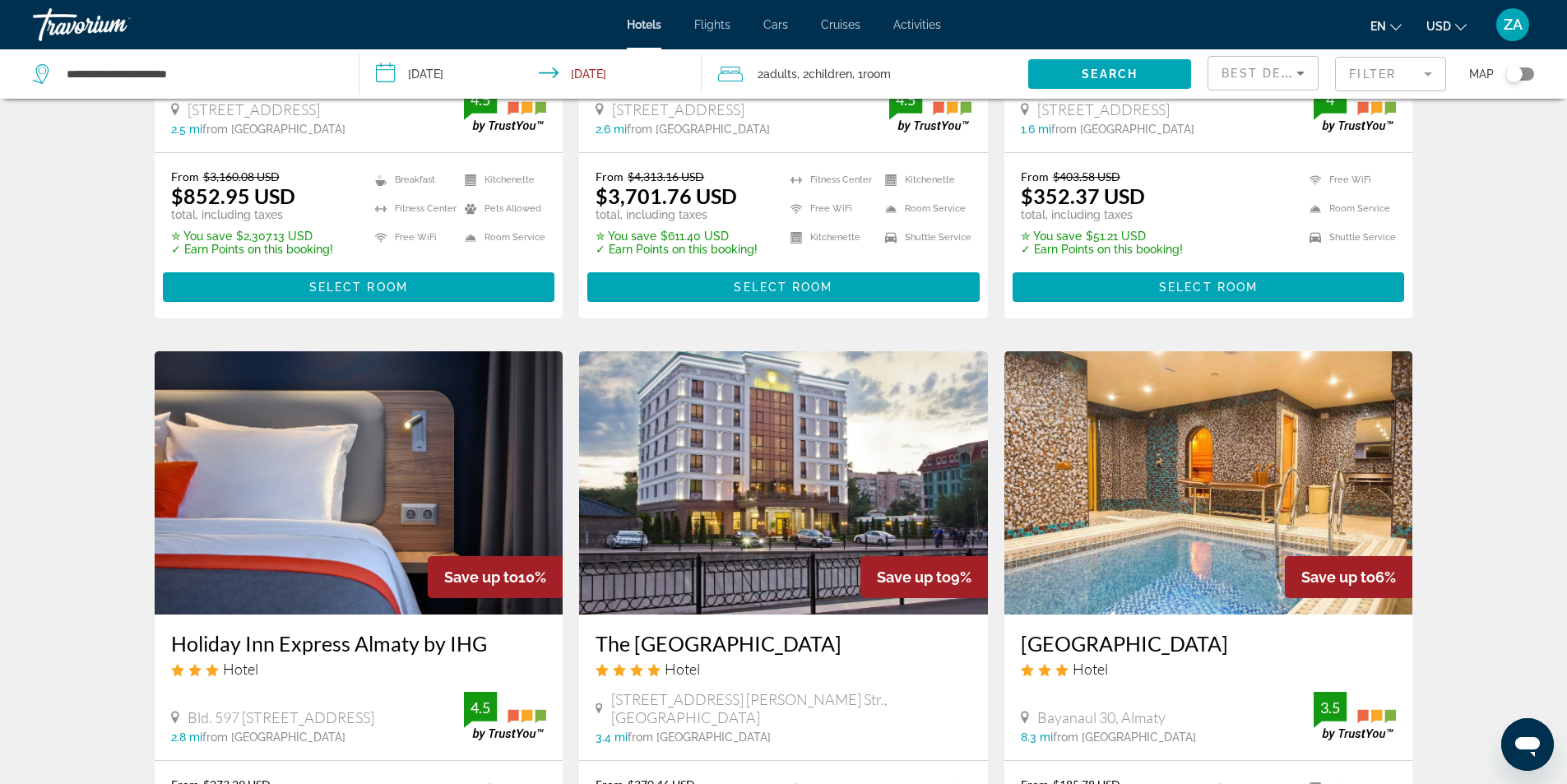
scroll to position [658, 0]
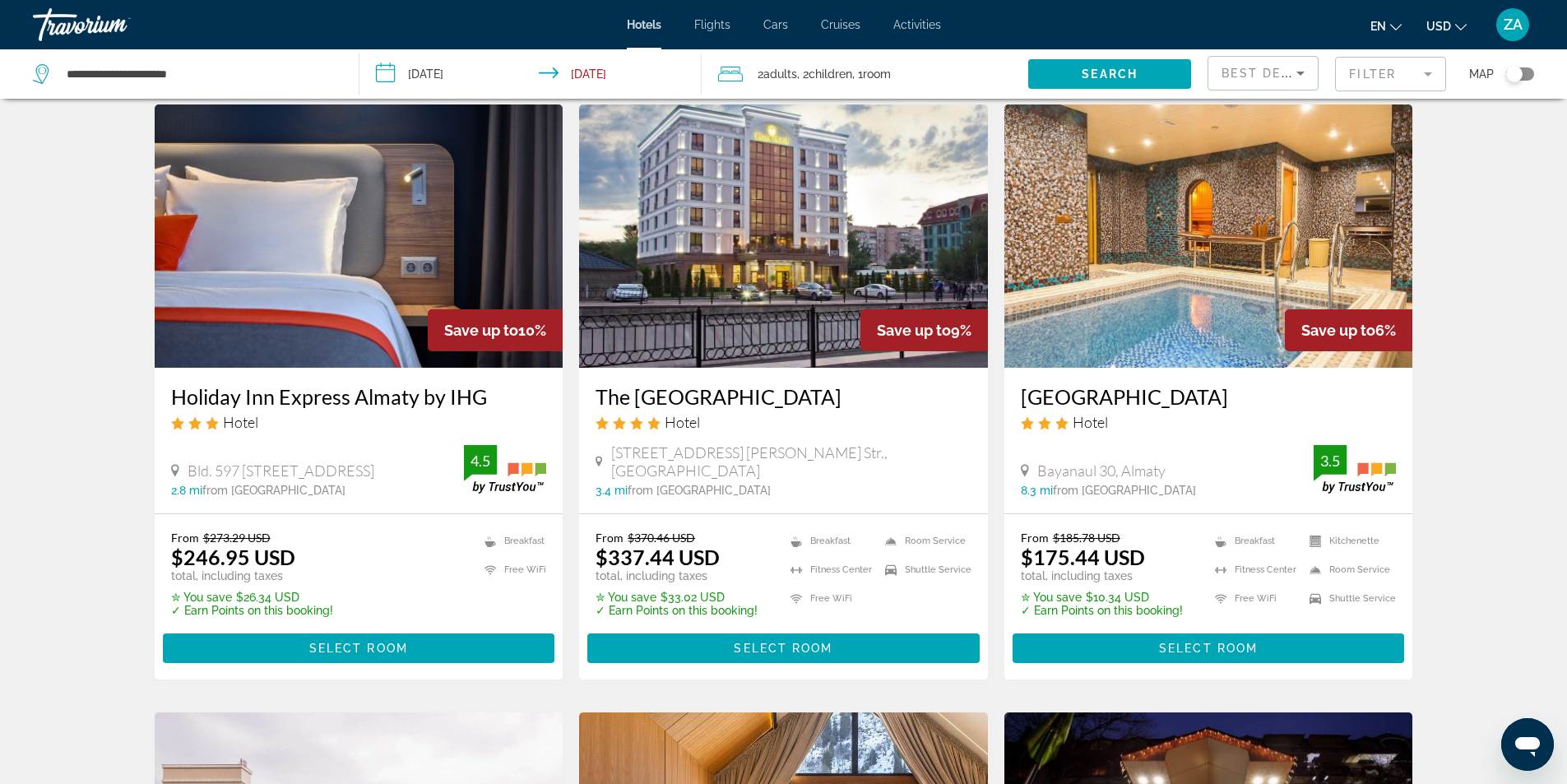
click at [365, 397] on h3 "Holiday Inn Express Almaty by IHG" at bounding box center [359, 396] width 376 height 25
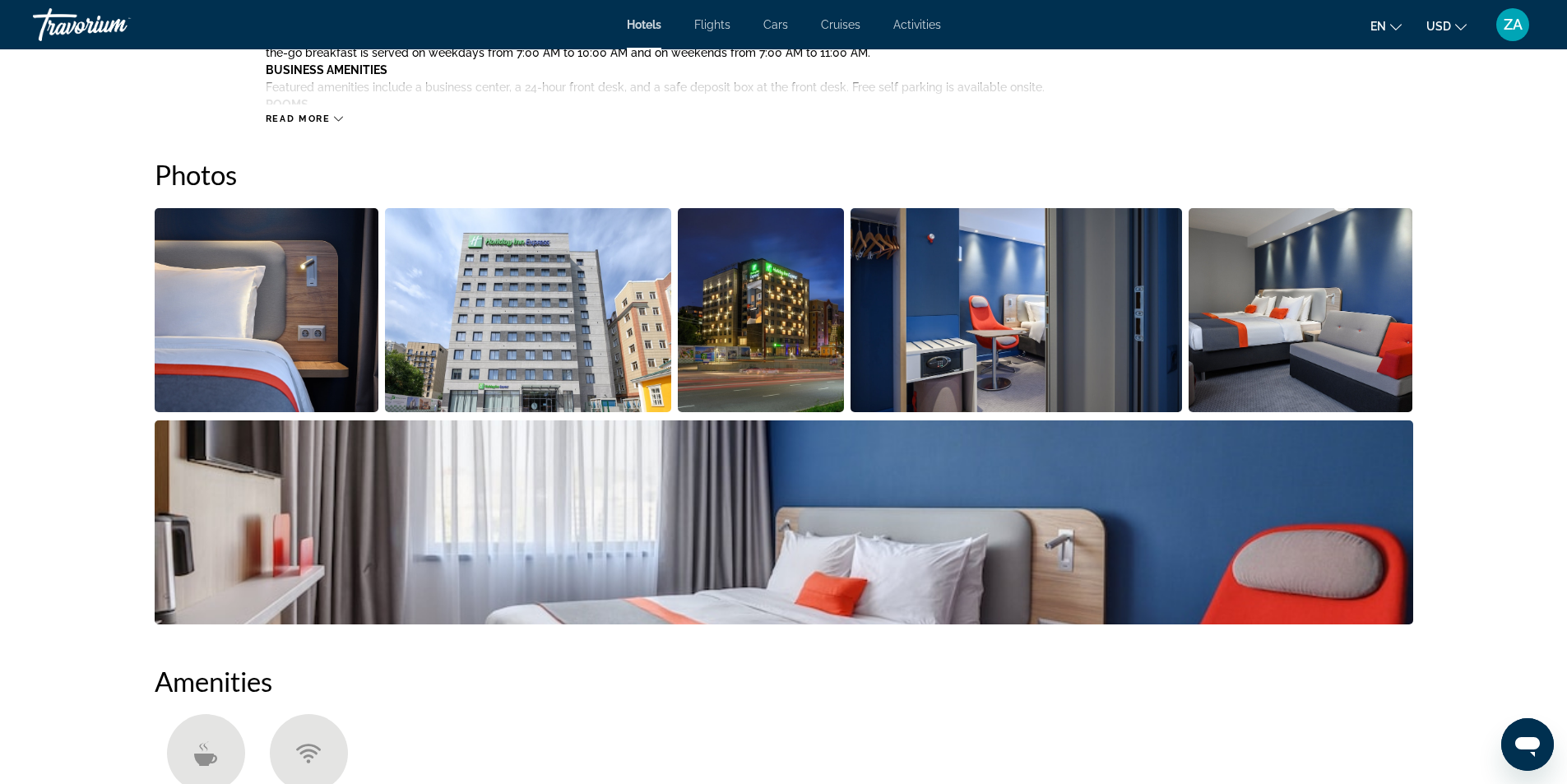
scroll to position [822, 0]
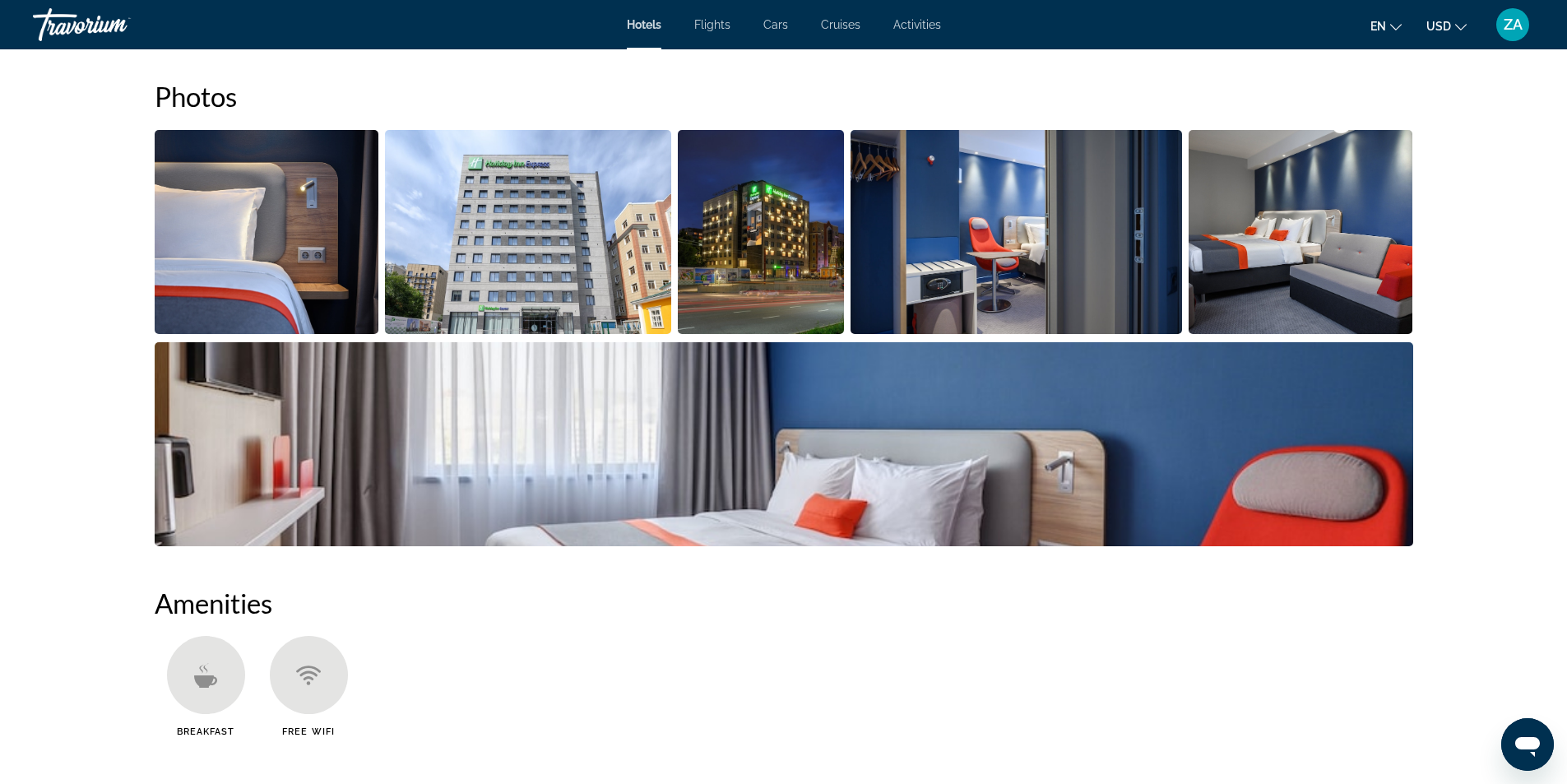
click at [321, 297] on img "Open full-screen image slider" at bounding box center [266, 231] width 224 height 204
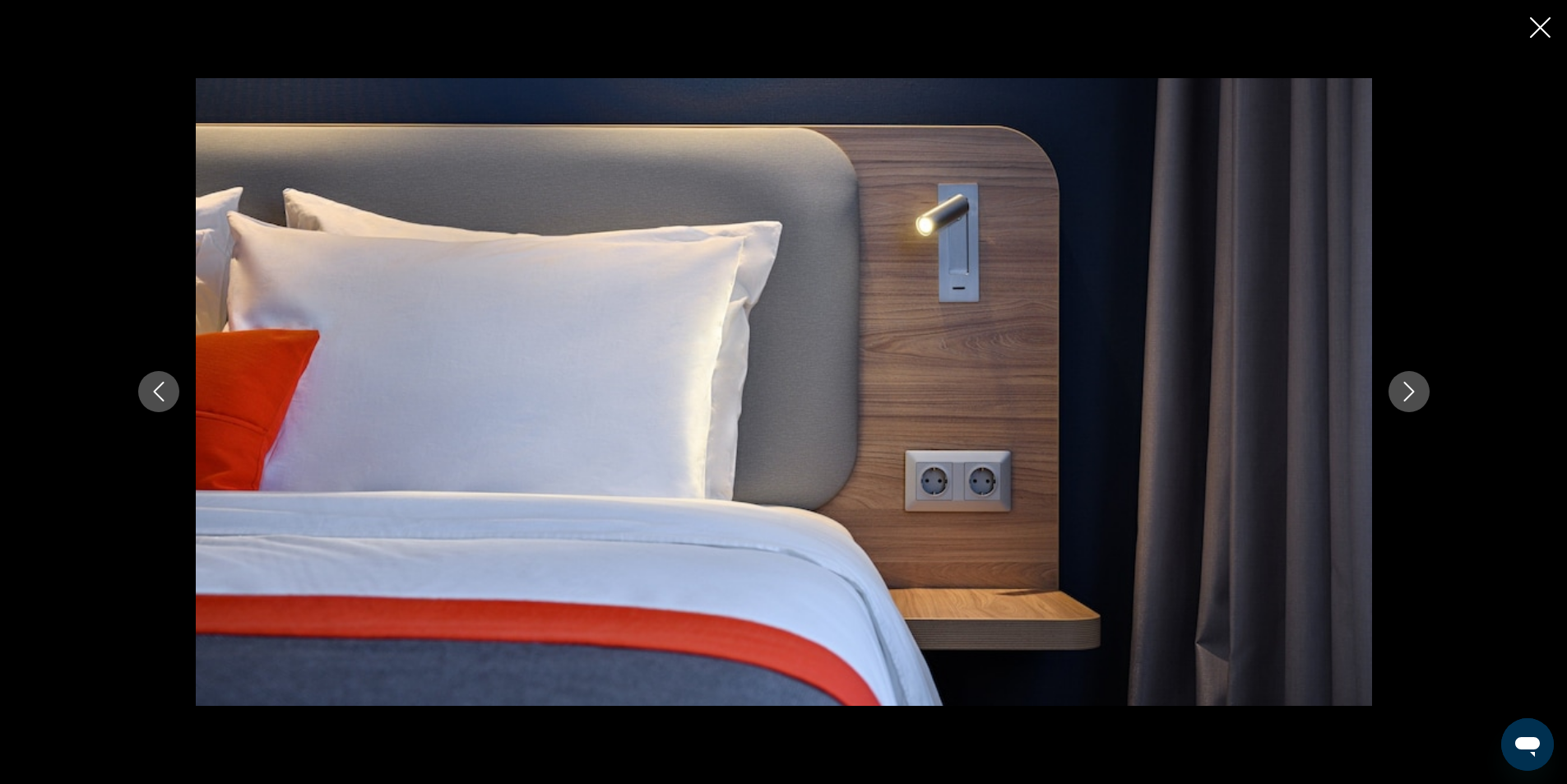
click at [1407, 389] on icon "Next image" at bounding box center [1408, 391] width 20 height 20
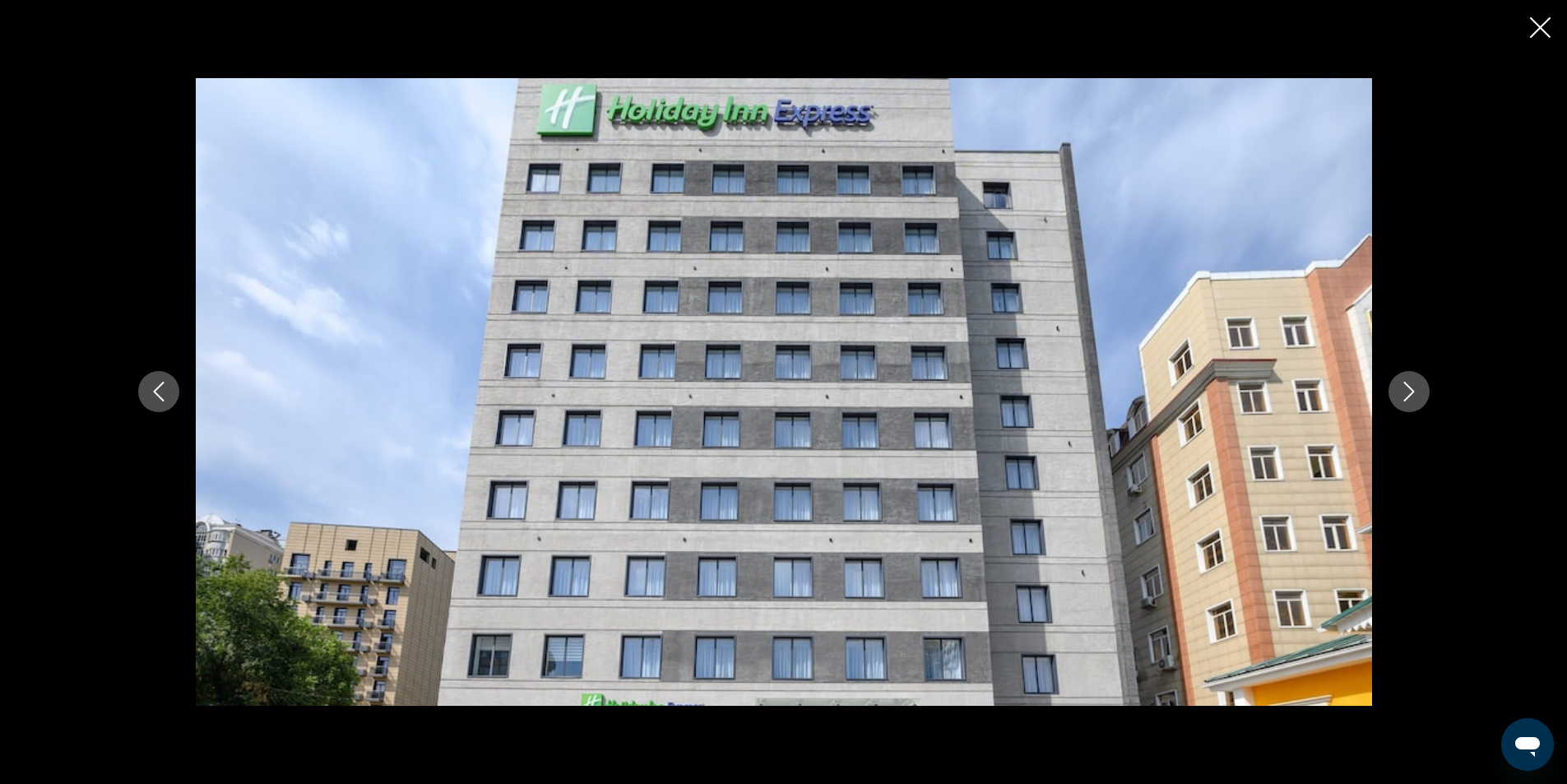
click at [1407, 389] on icon "Next image" at bounding box center [1408, 391] width 20 height 20
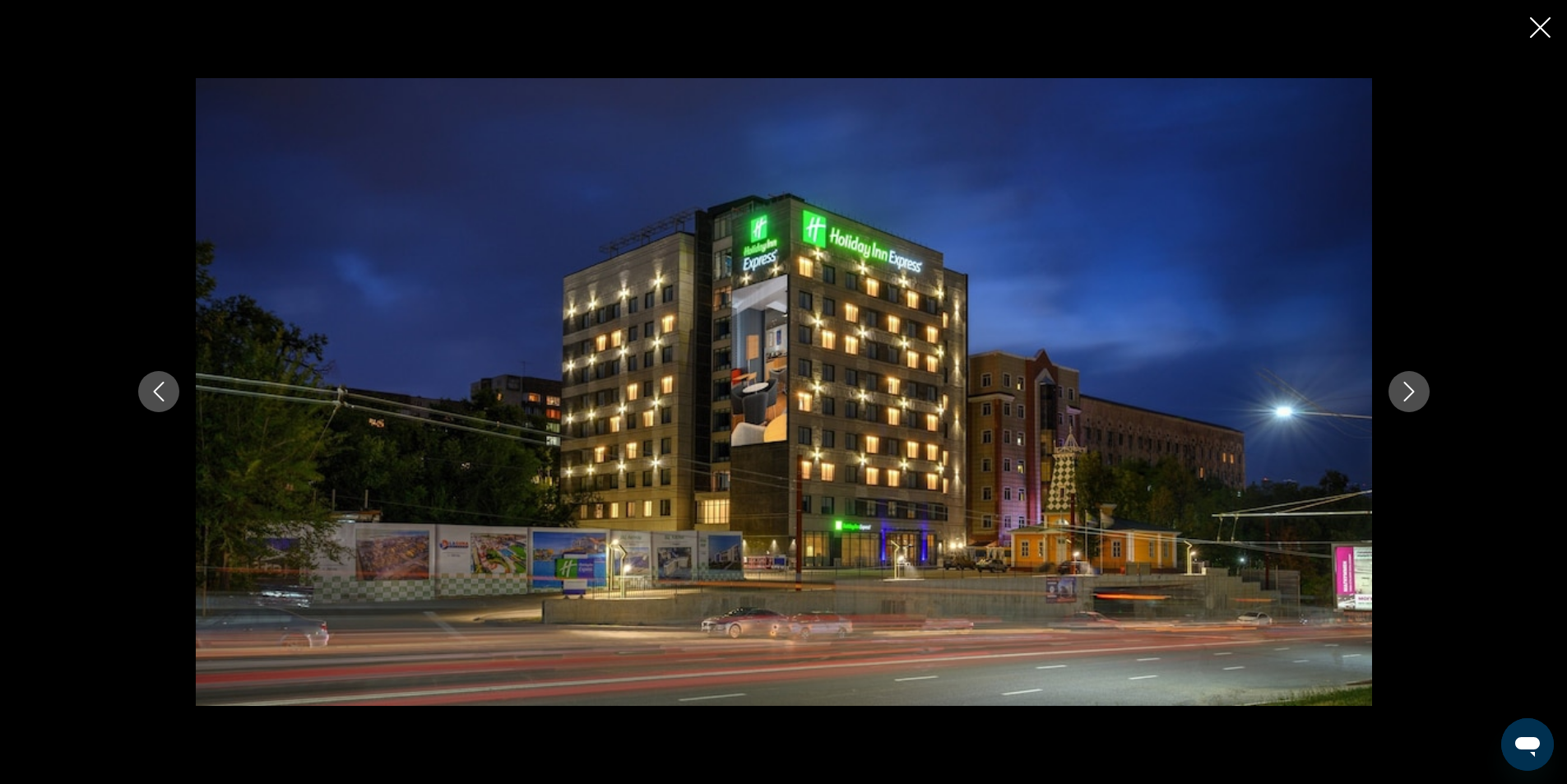
click at [1407, 390] on icon "Next image" at bounding box center [1408, 391] width 20 height 20
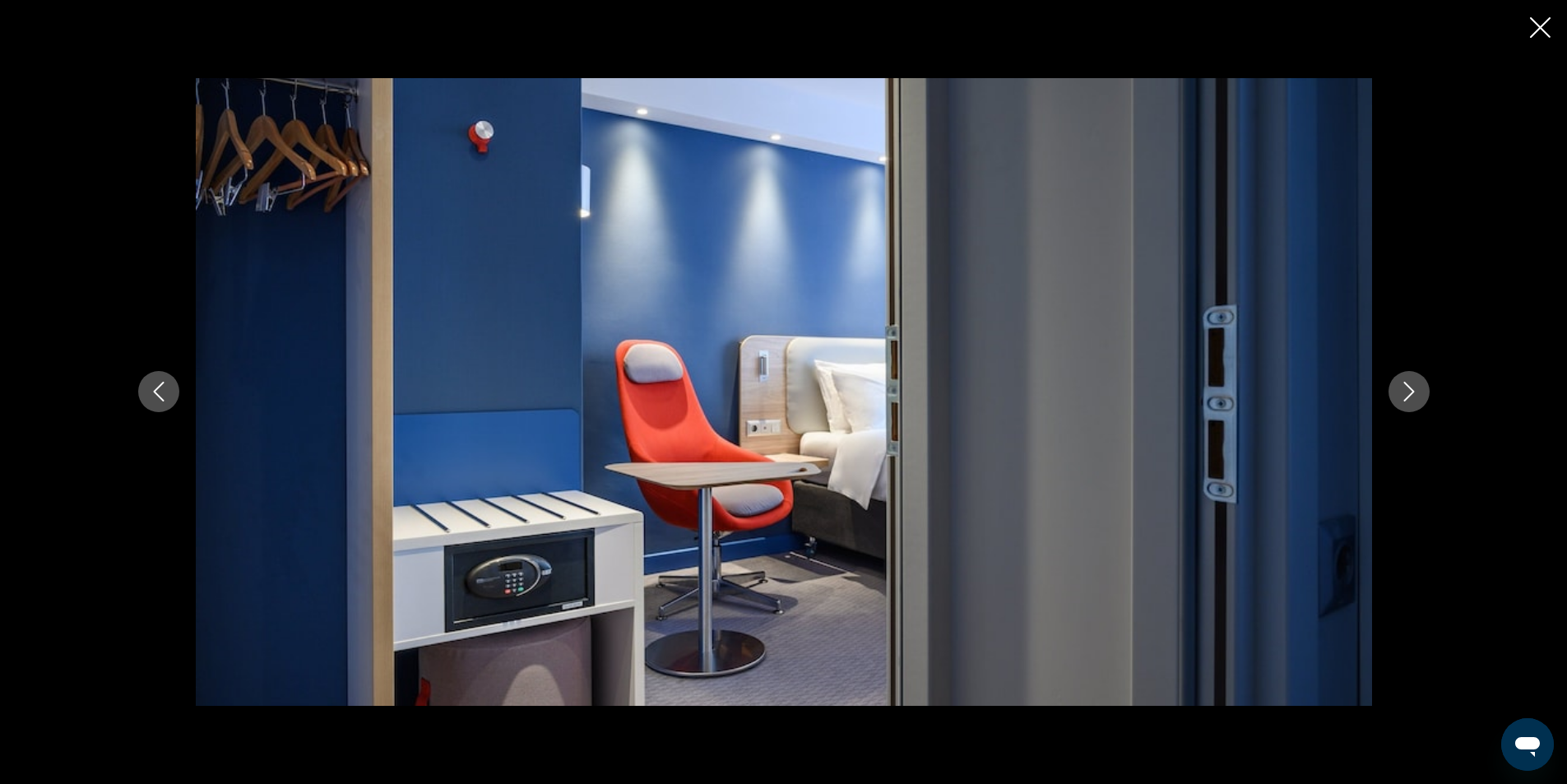
click at [1407, 390] on icon "Next image" at bounding box center [1408, 391] width 20 height 20
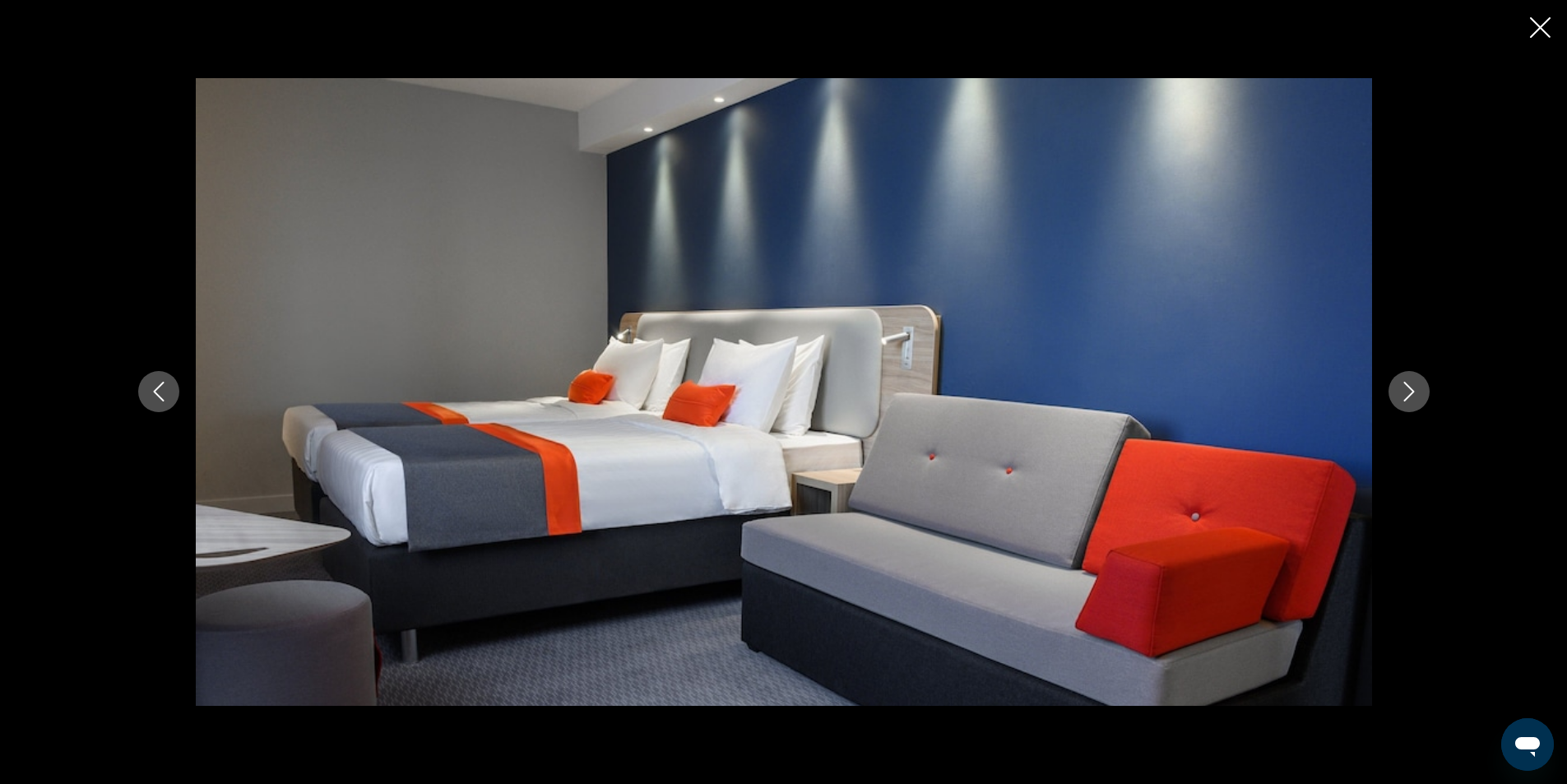
click at [1403, 390] on icon "Next image" at bounding box center [1408, 391] width 20 height 20
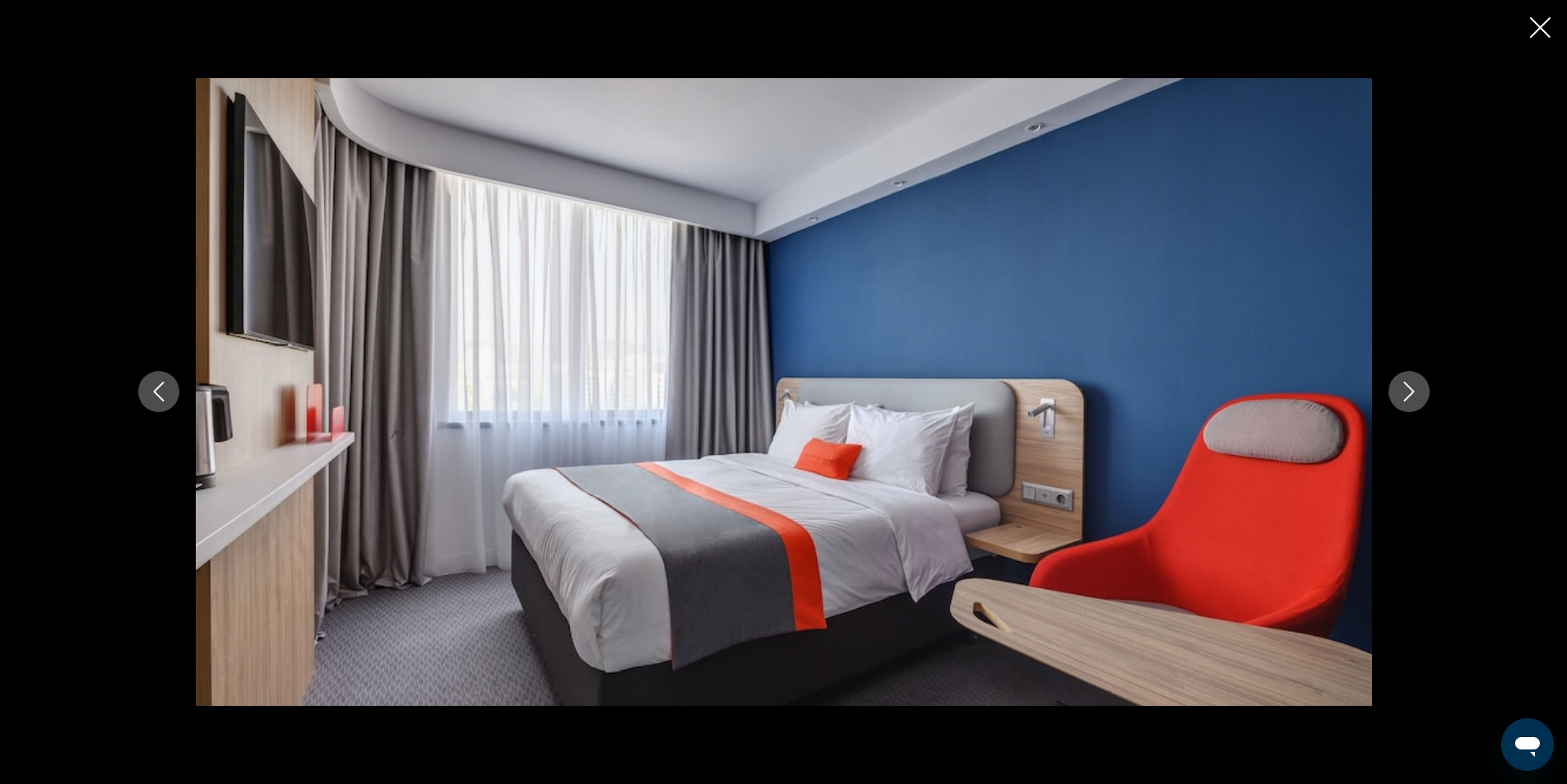
click at [1399, 390] on icon "Next image" at bounding box center [1408, 391] width 20 height 20
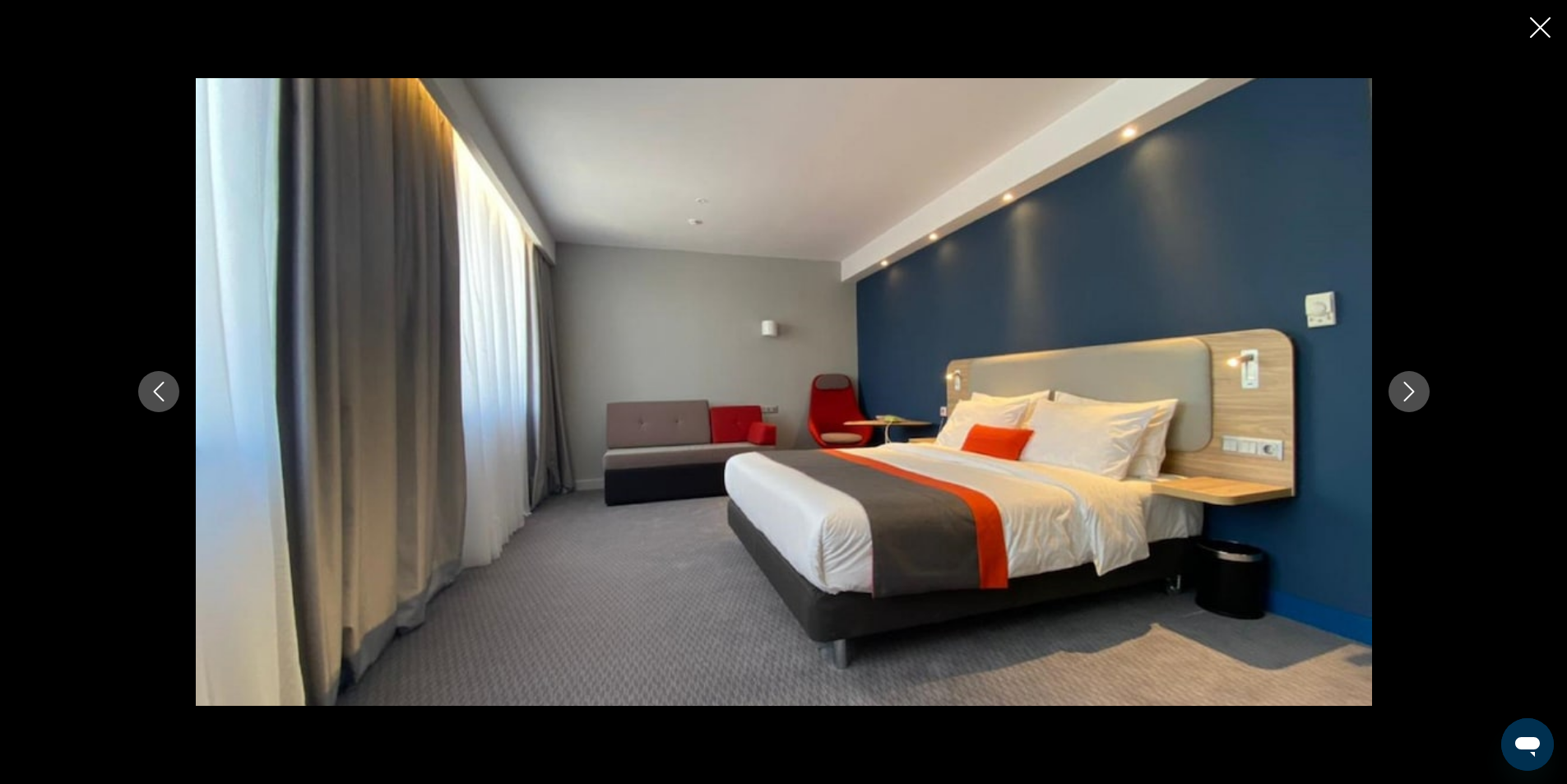
click at [1396, 390] on button "Next image" at bounding box center [1409, 391] width 41 height 41
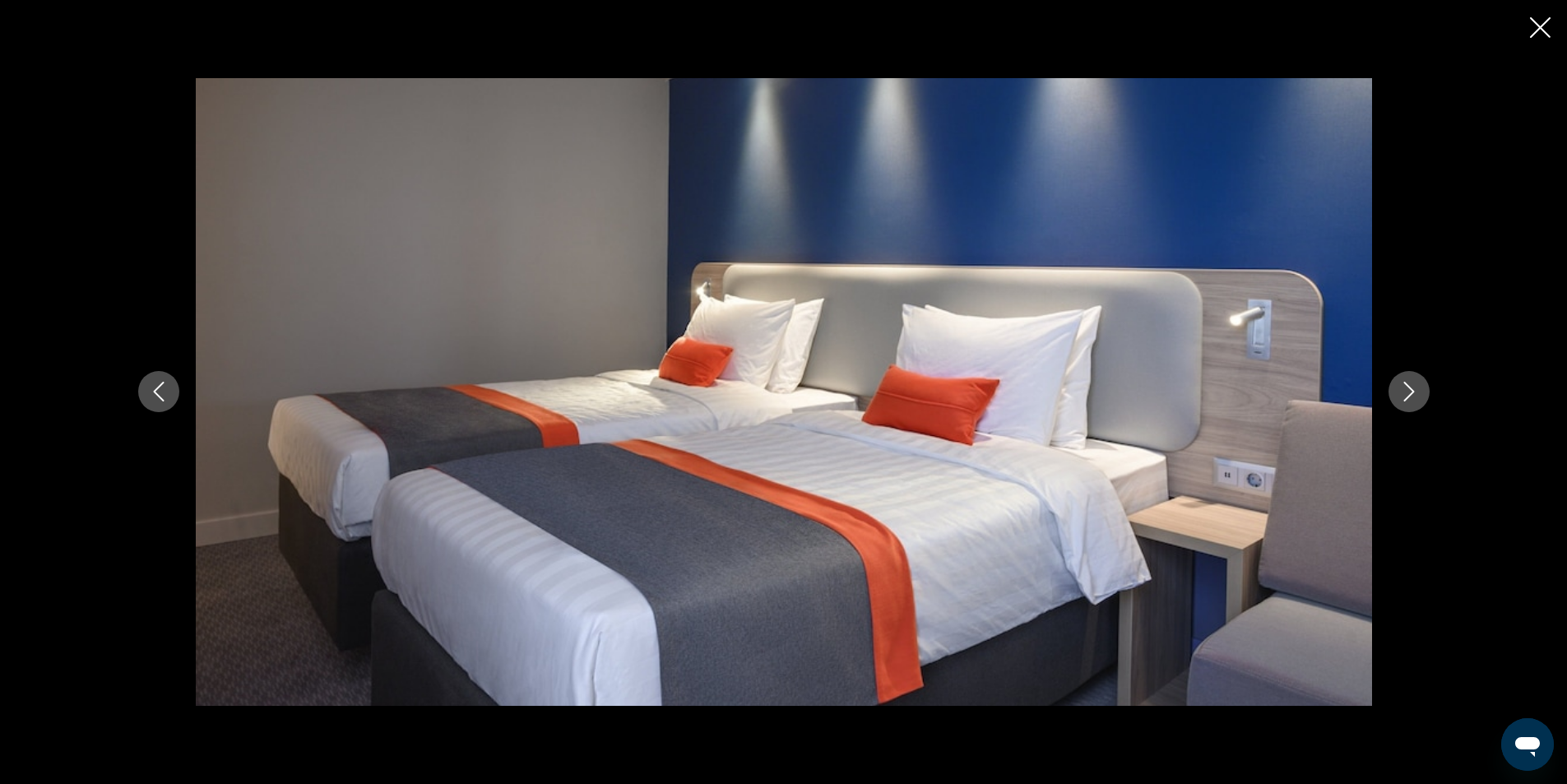
click at [1392, 390] on button "Next image" at bounding box center [1409, 391] width 41 height 41
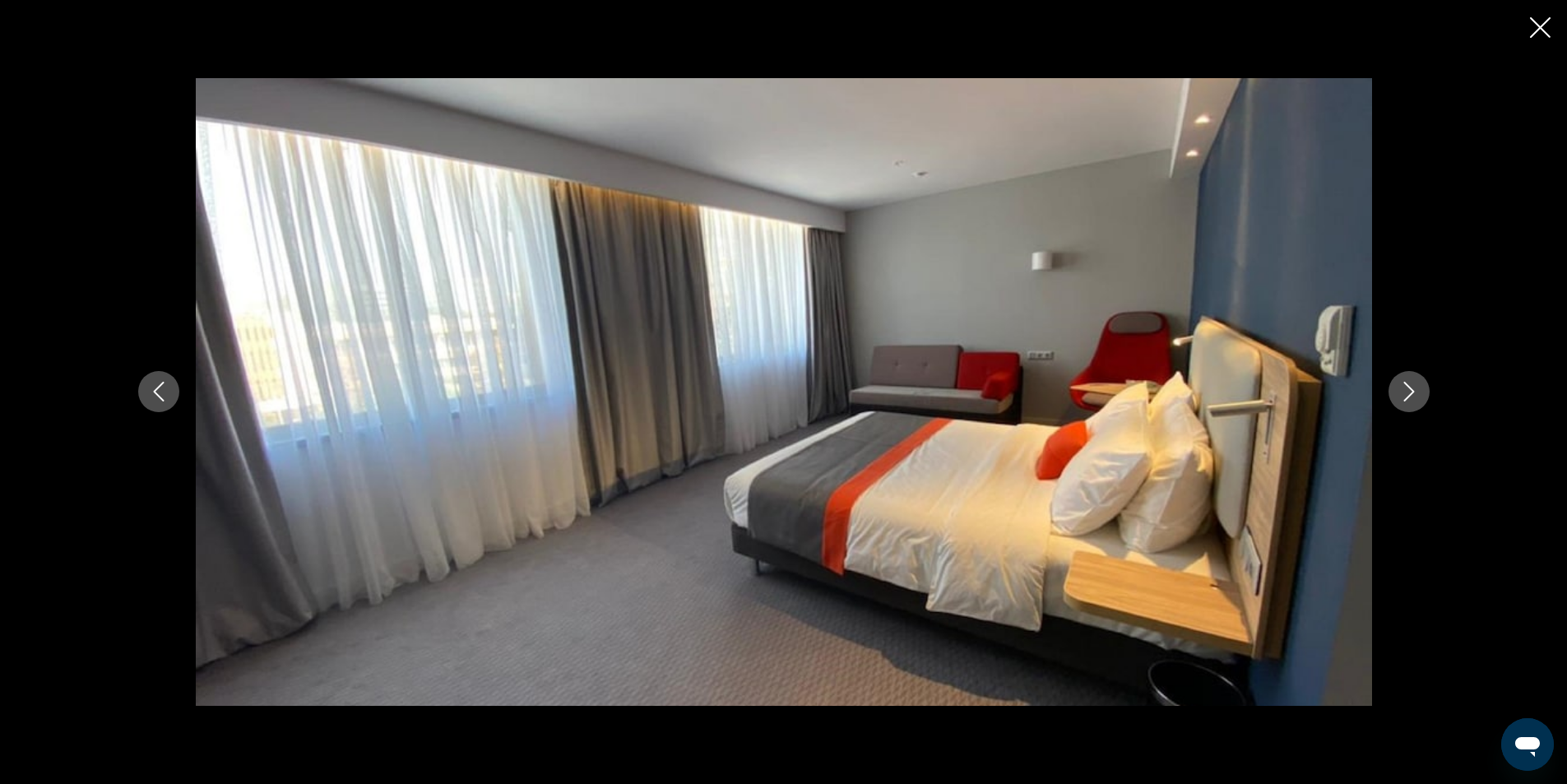
click at [1391, 390] on button "Next image" at bounding box center [1409, 391] width 41 height 41
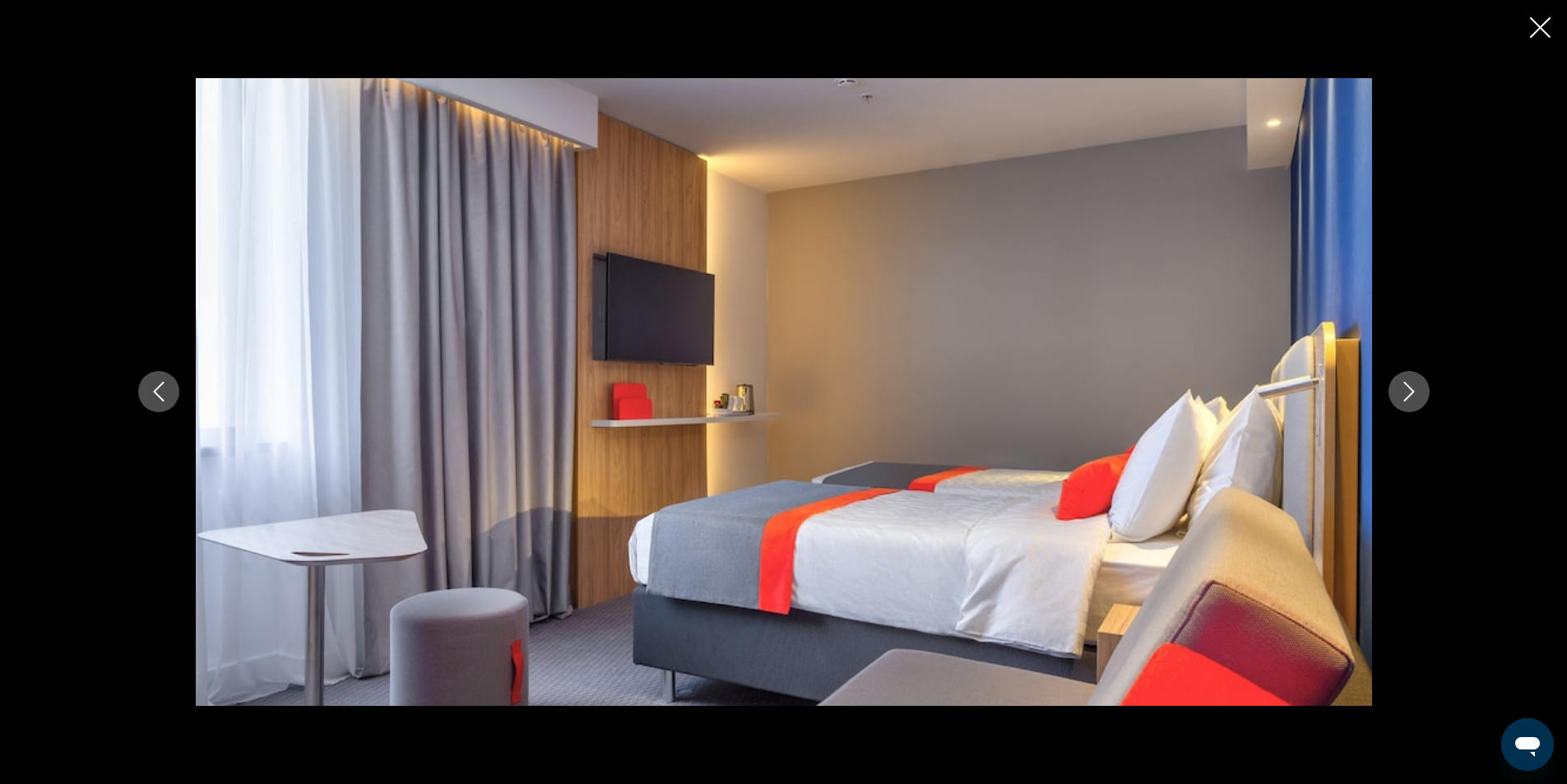
click at [1391, 390] on button "Next image" at bounding box center [1409, 391] width 41 height 41
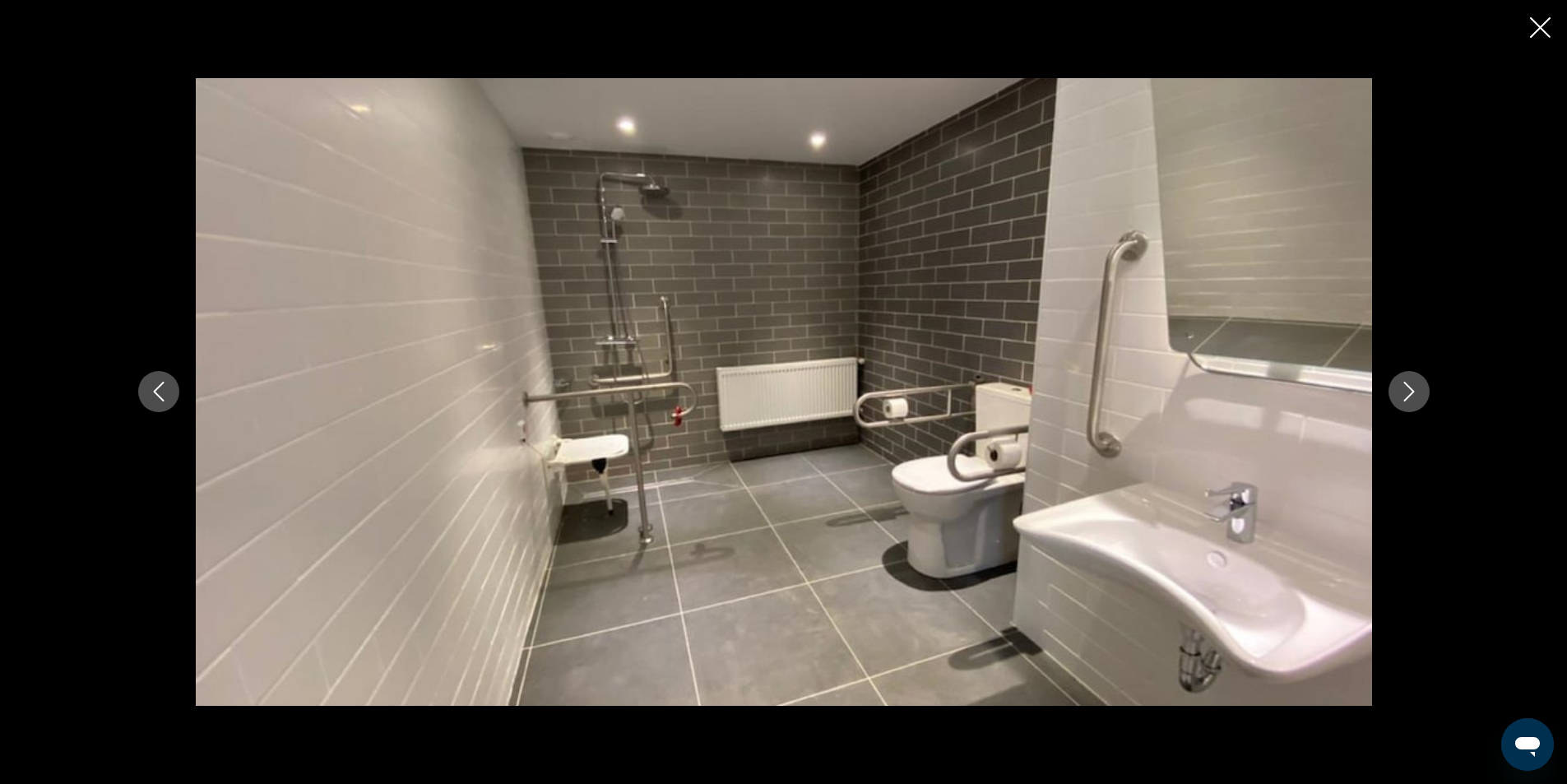
click at [1389, 390] on button "Next image" at bounding box center [1409, 391] width 41 height 41
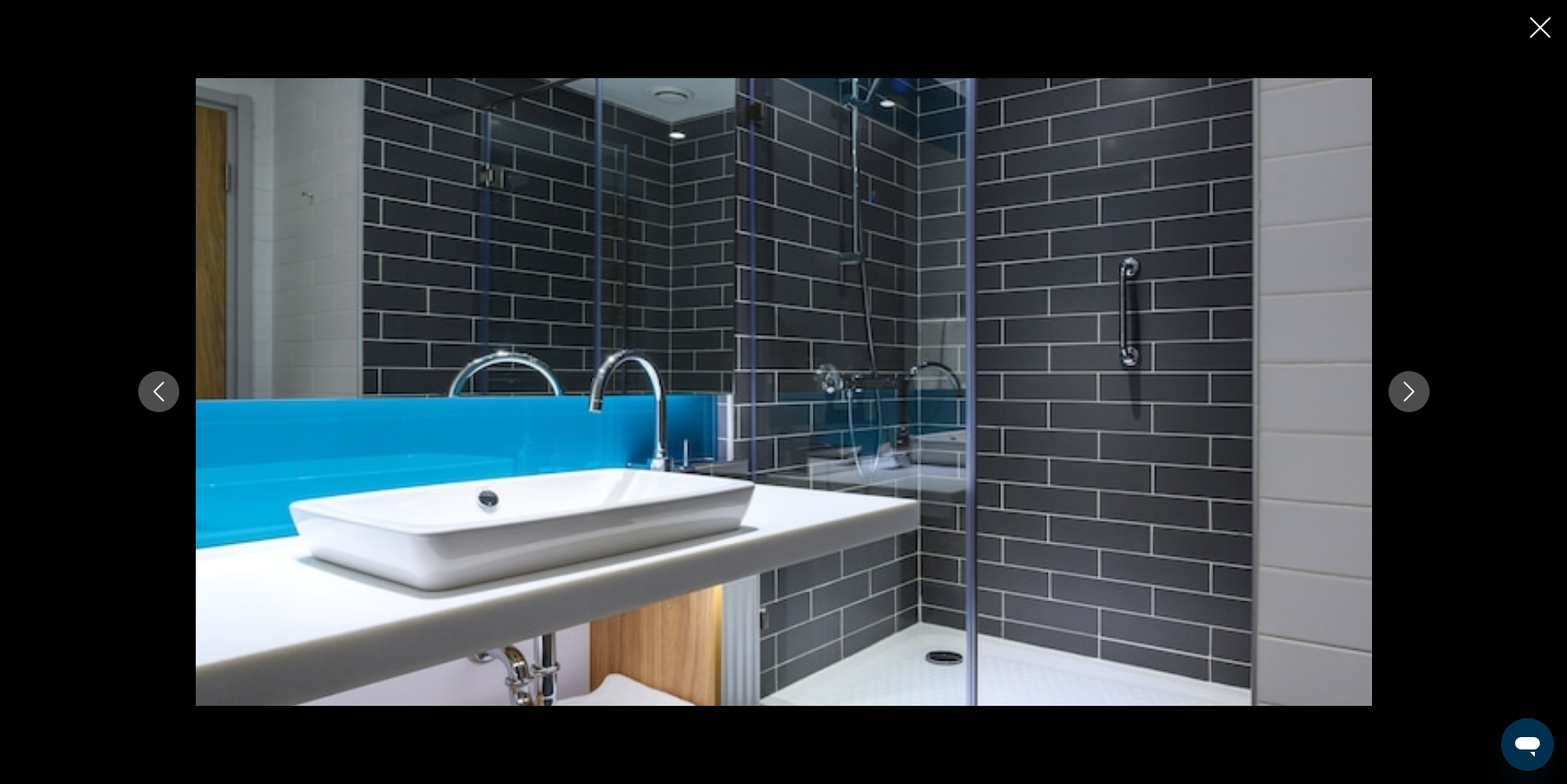
click at [1384, 389] on div "prev next" at bounding box center [784, 391] width 1325 height 626
click at [1535, 21] on icon "Close slideshow" at bounding box center [1541, 27] width 20 height 20
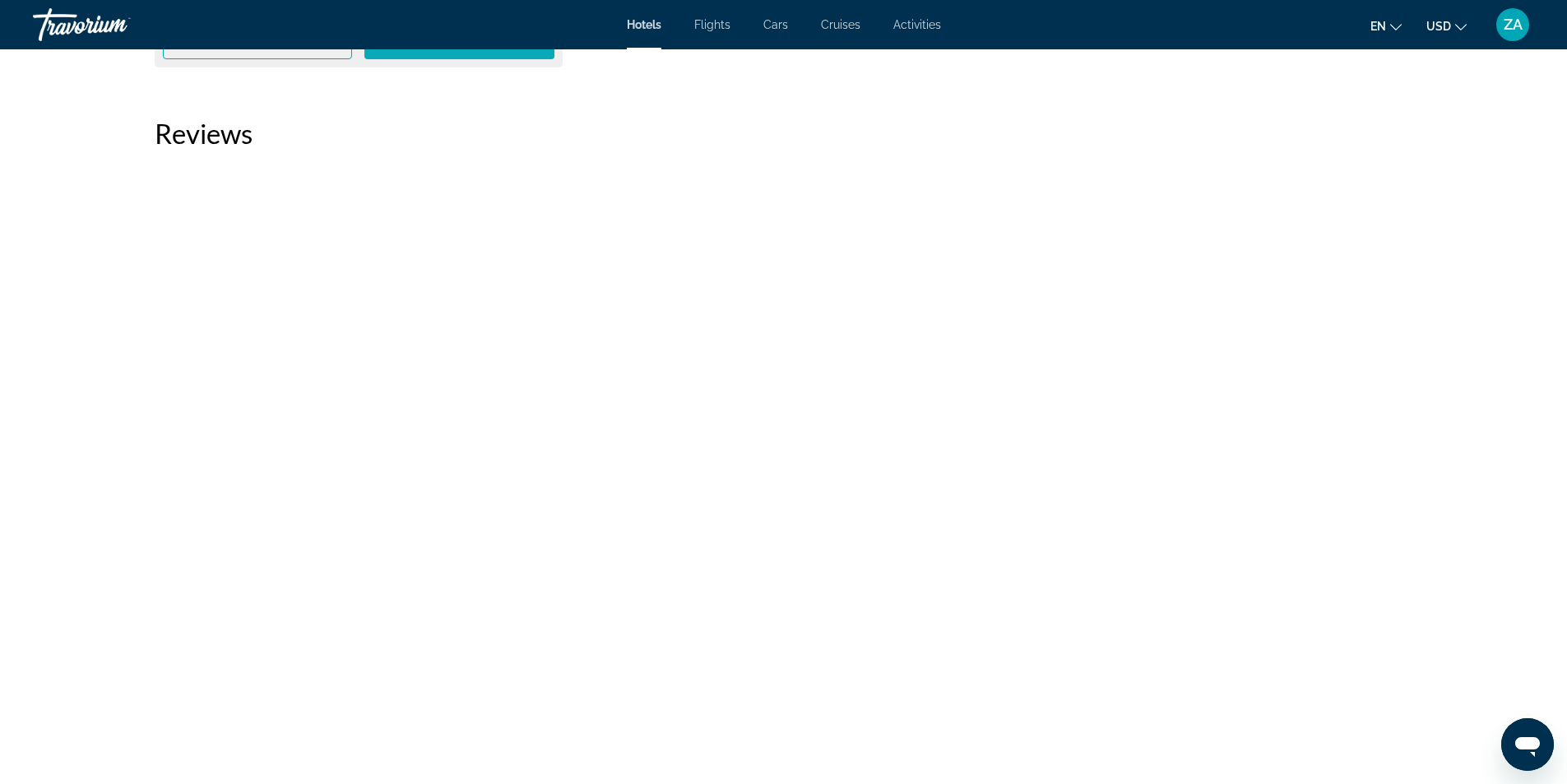
scroll to position [2632, 0]
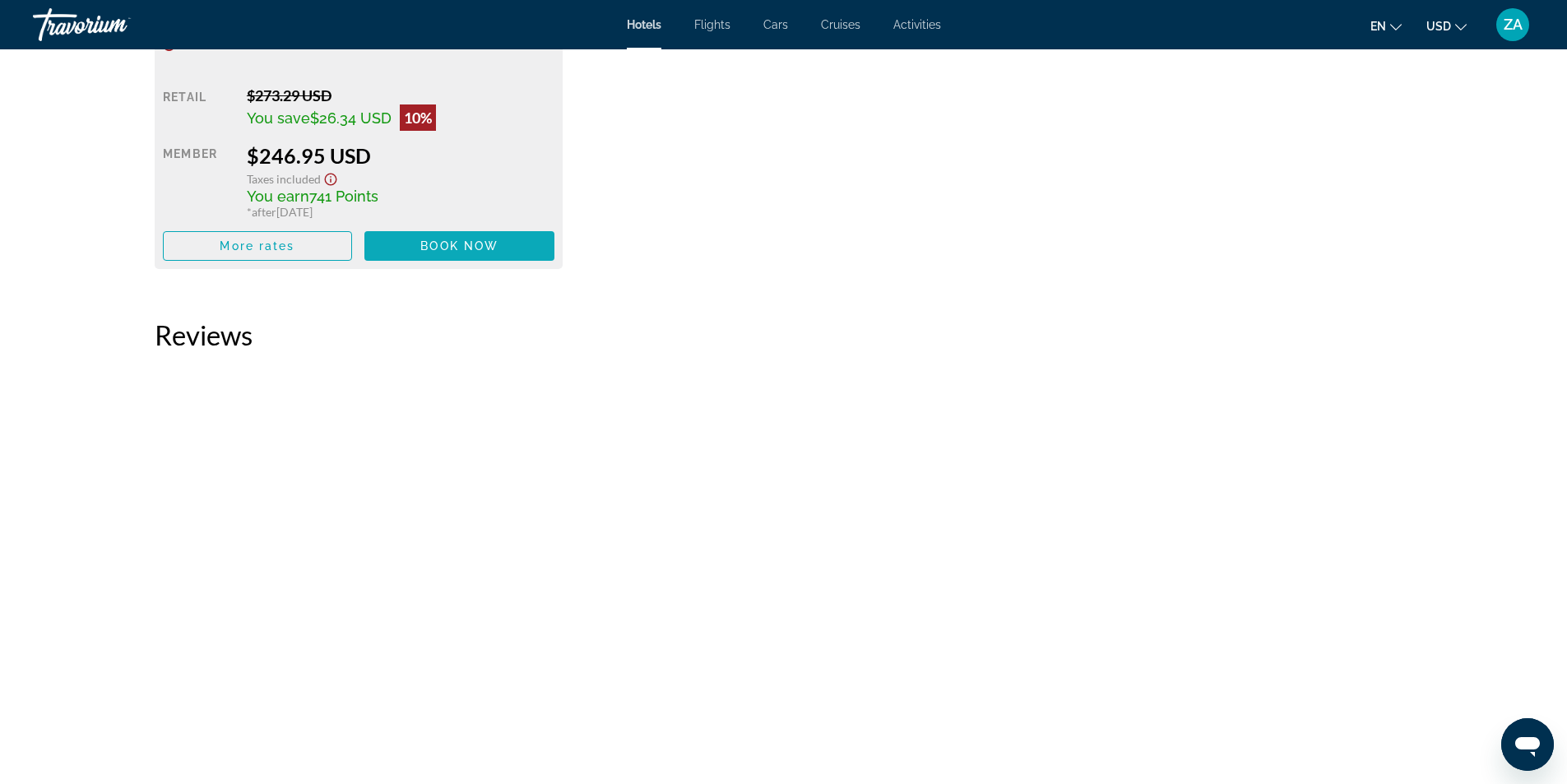
click at [433, 229] on span "Main content" at bounding box center [459, 245] width 190 height 39
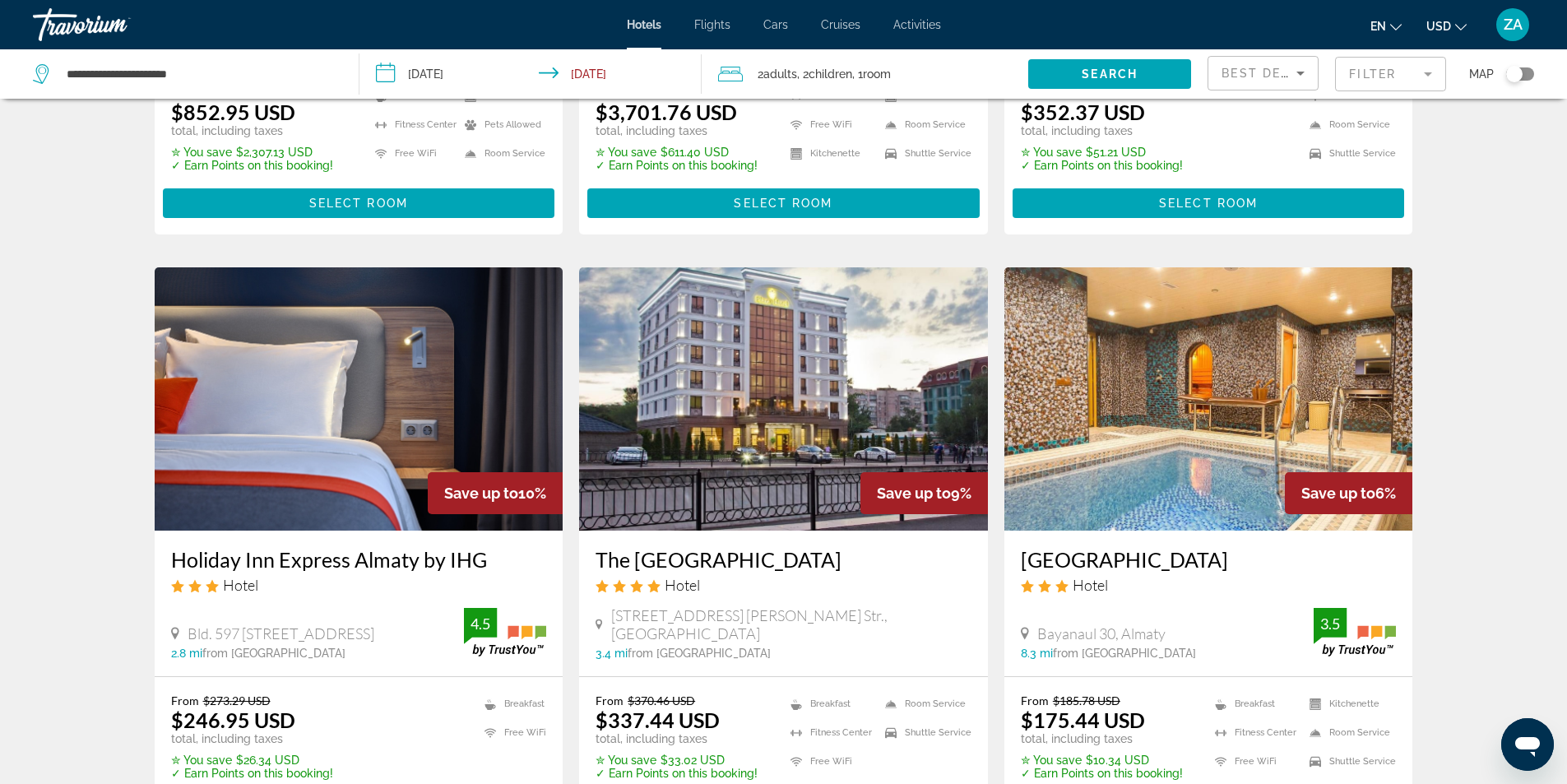
scroll to position [493, 0]
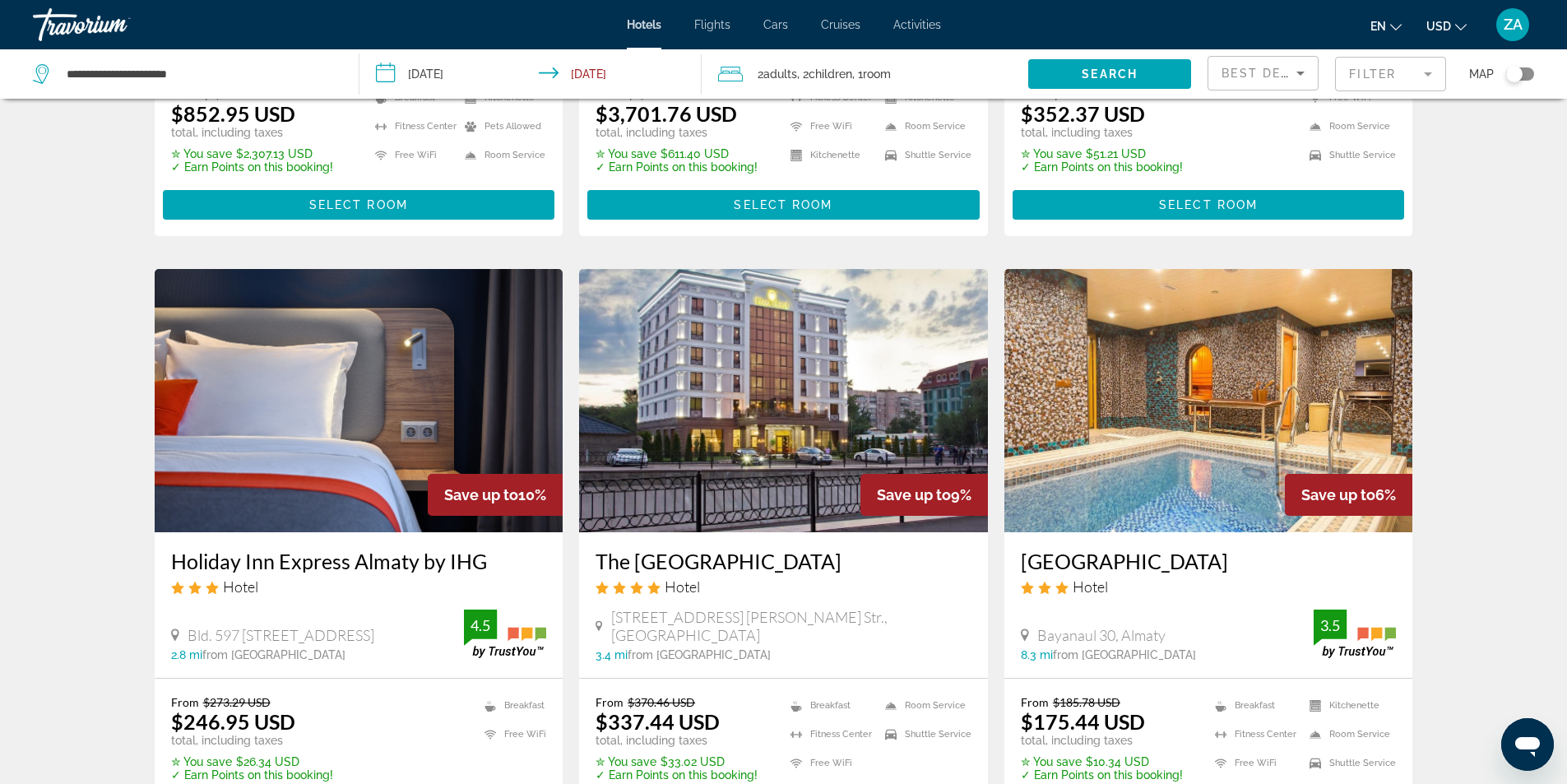
click at [696, 558] on h3 "The [GEOGRAPHIC_DATA]" at bounding box center [784, 561] width 376 height 25
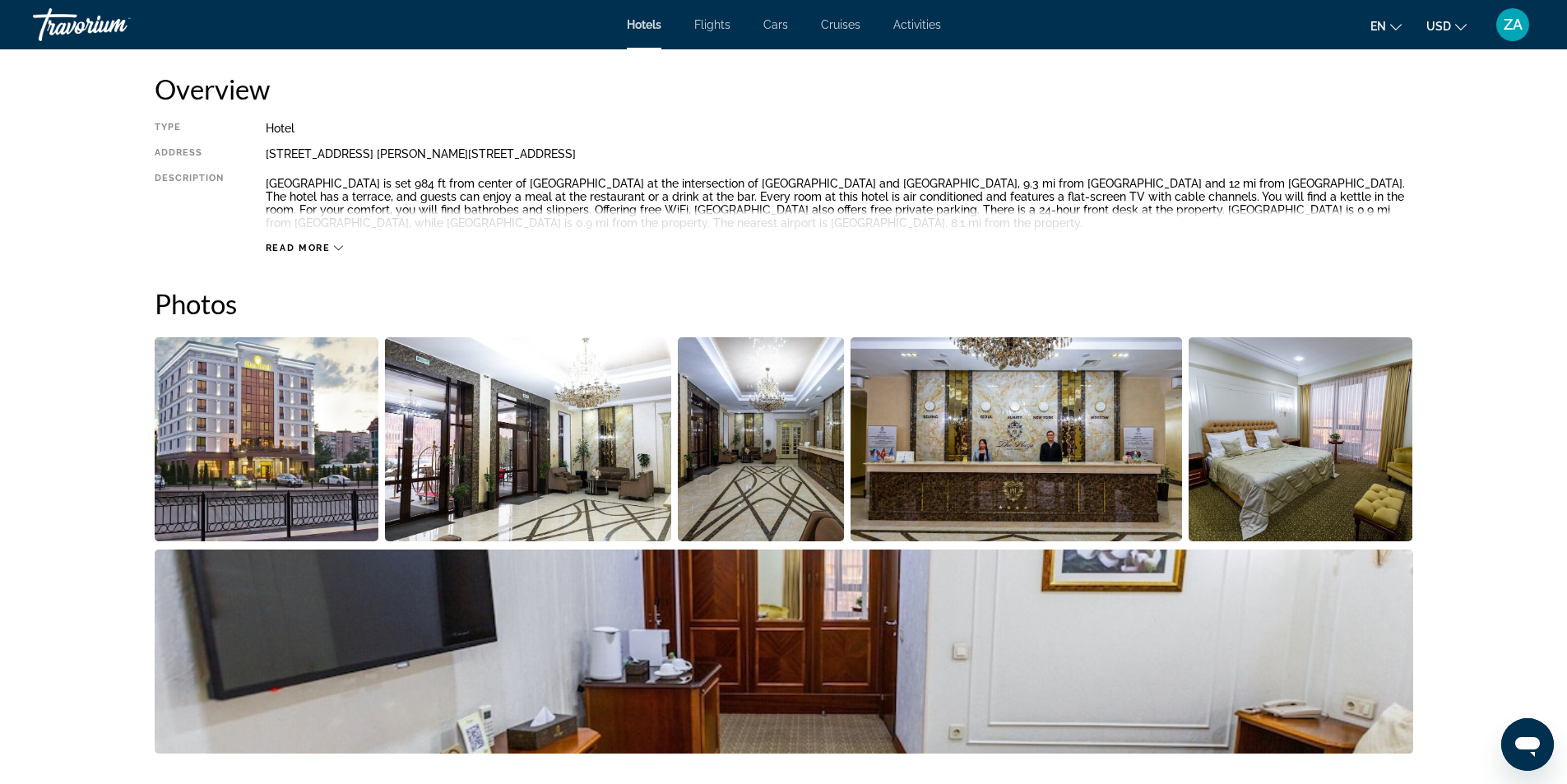
scroll to position [408, 0]
